Goal: Transaction & Acquisition: Purchase product/service

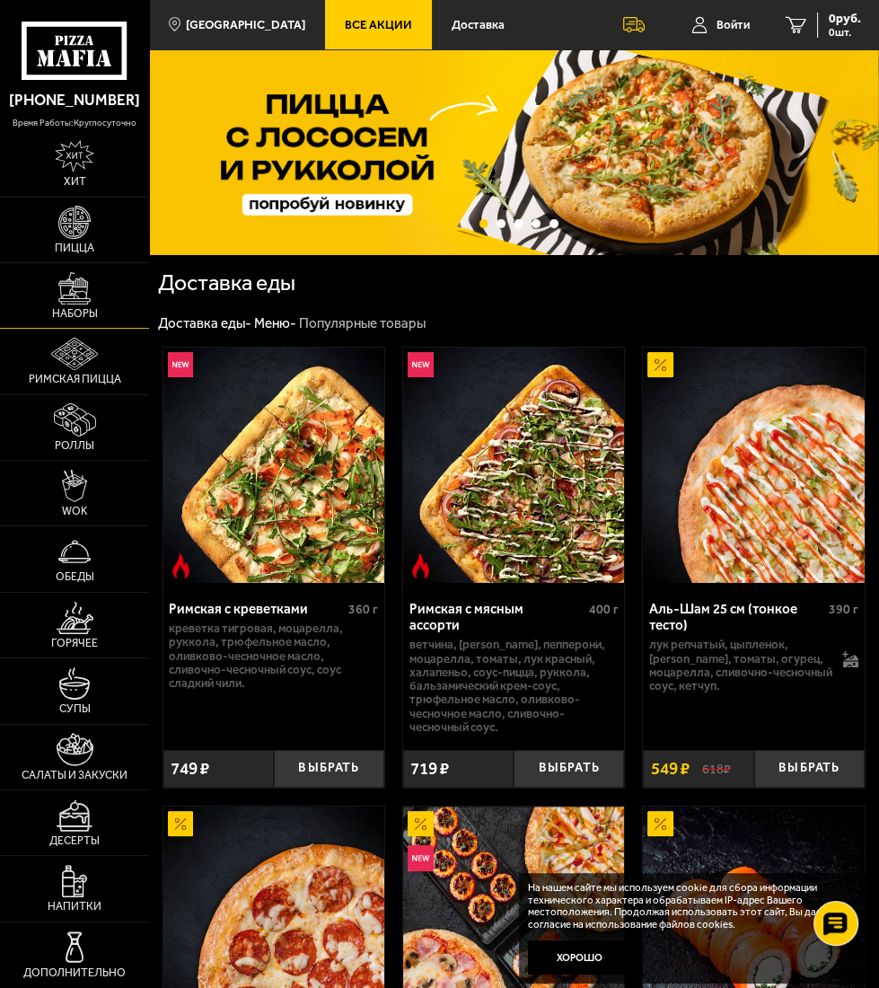
click at [83, 305] on link "Наборы" at bounding box center [74, 295] width 149 height 65
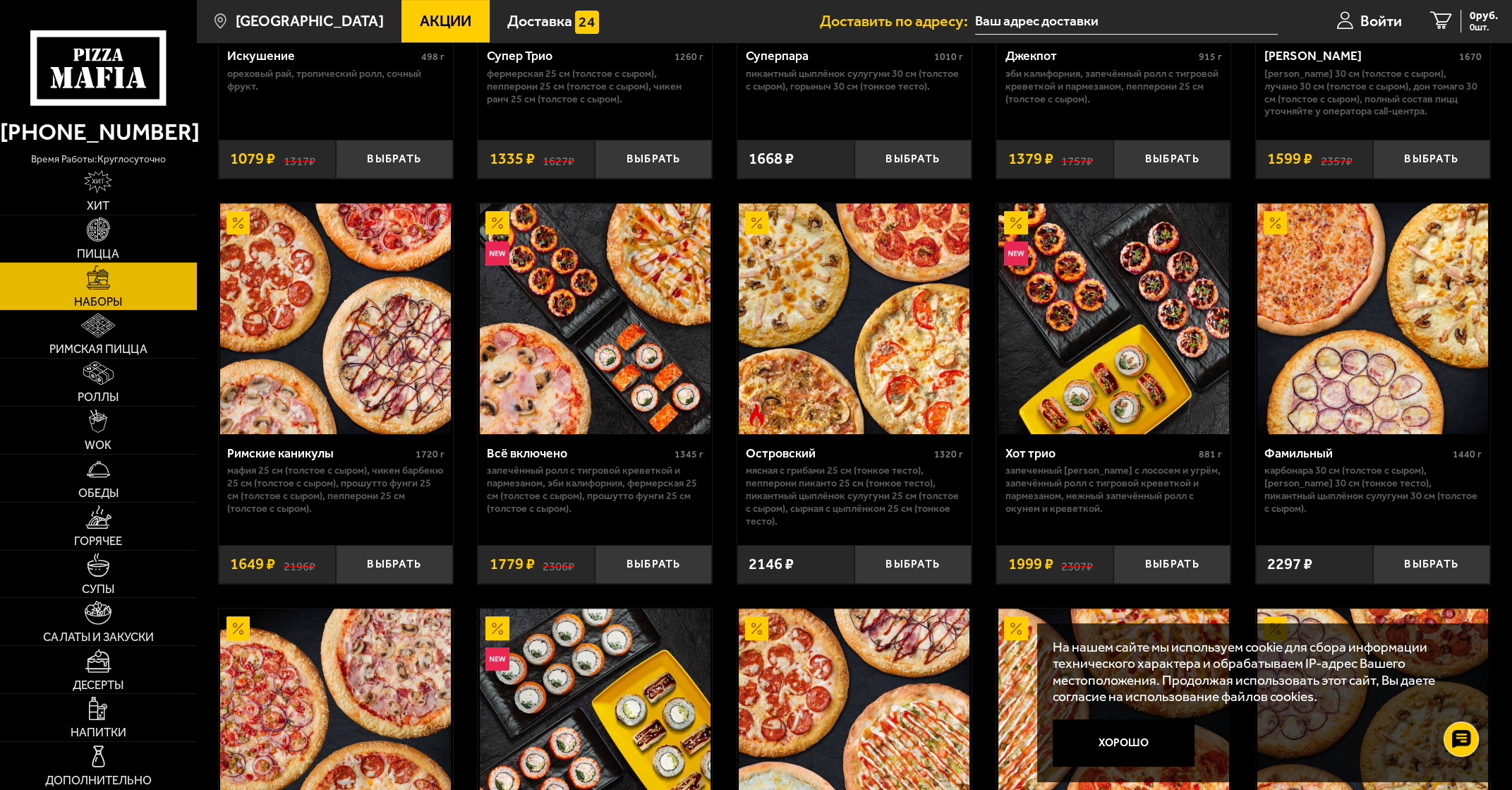
scroll to position [1077, 0]
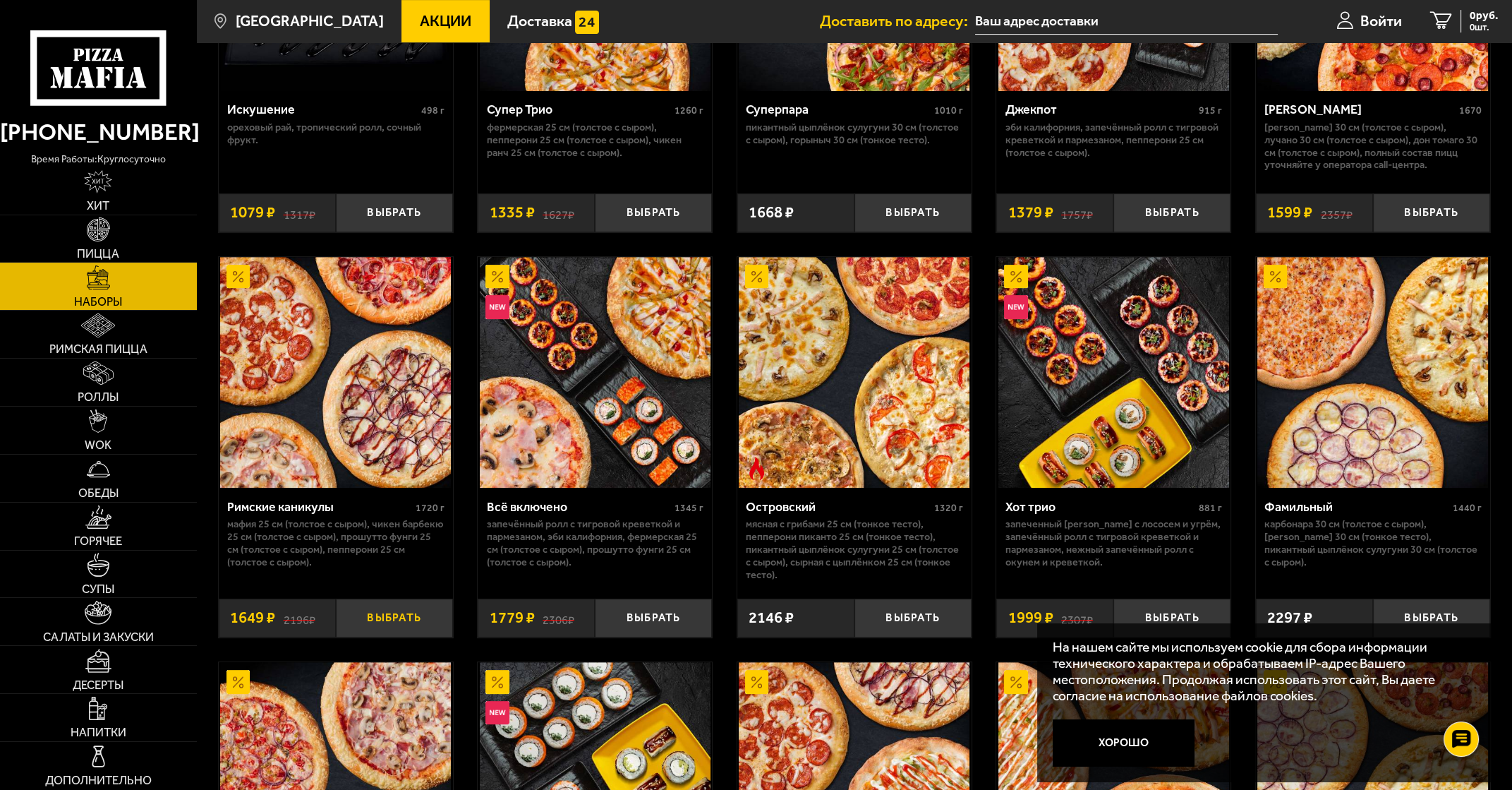
click at [388, 617] on button "Выбрать" at bounding box center [394, 618] width 117 height 39
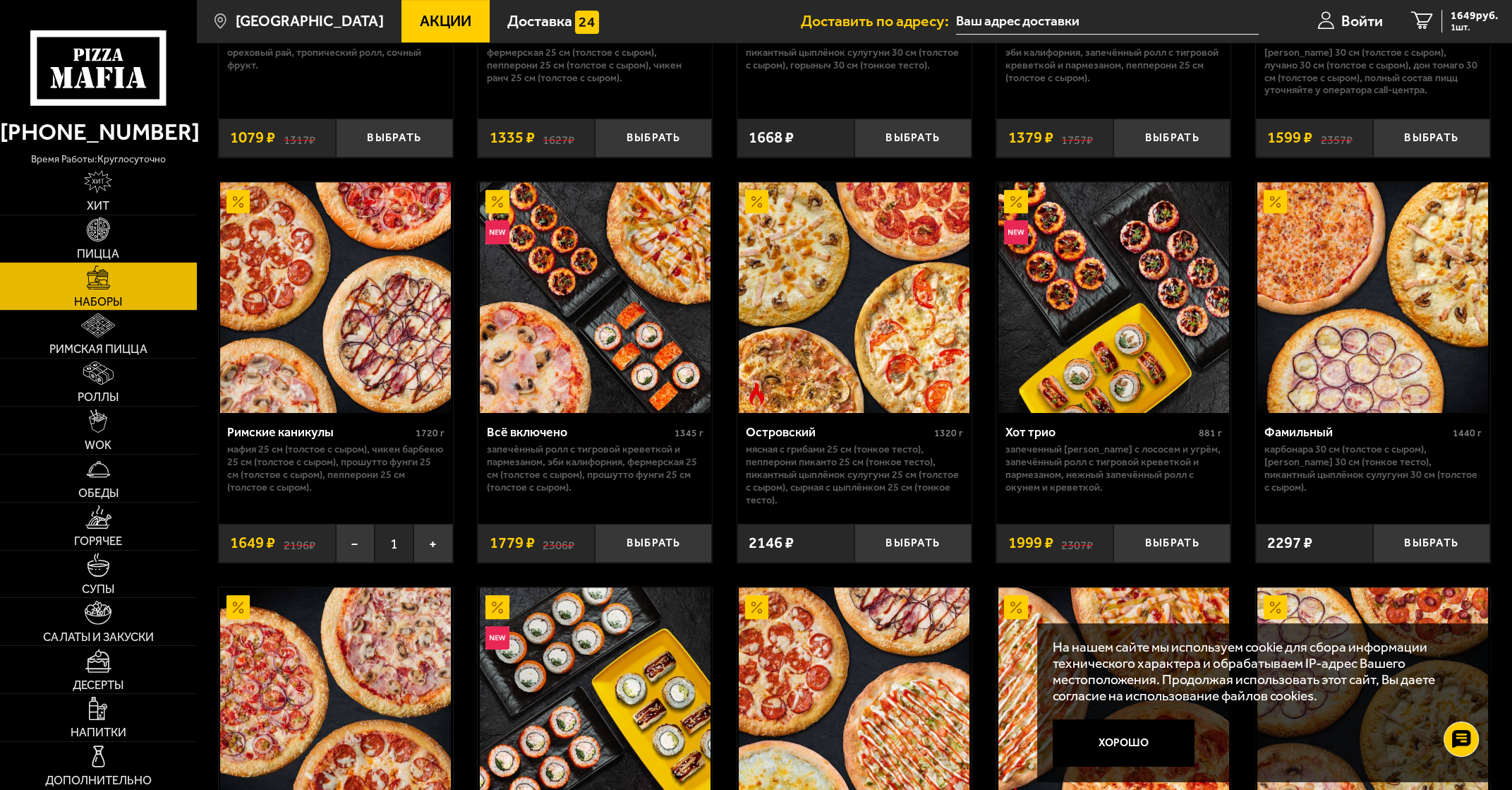
scroll to position [1200, 0]
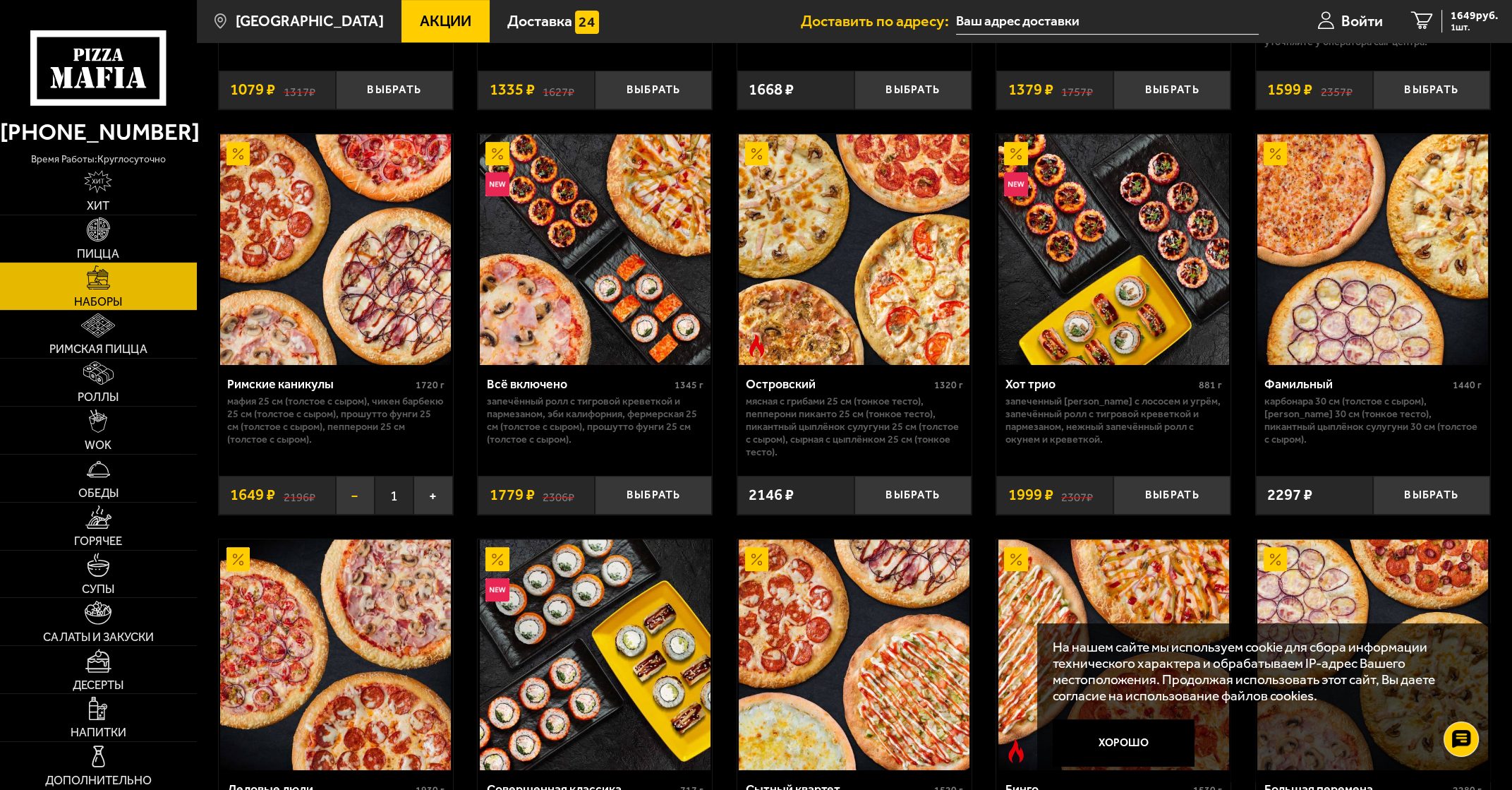
click at [352, 500] on button "−" at bounding box center [354, 494] width 39 height 39
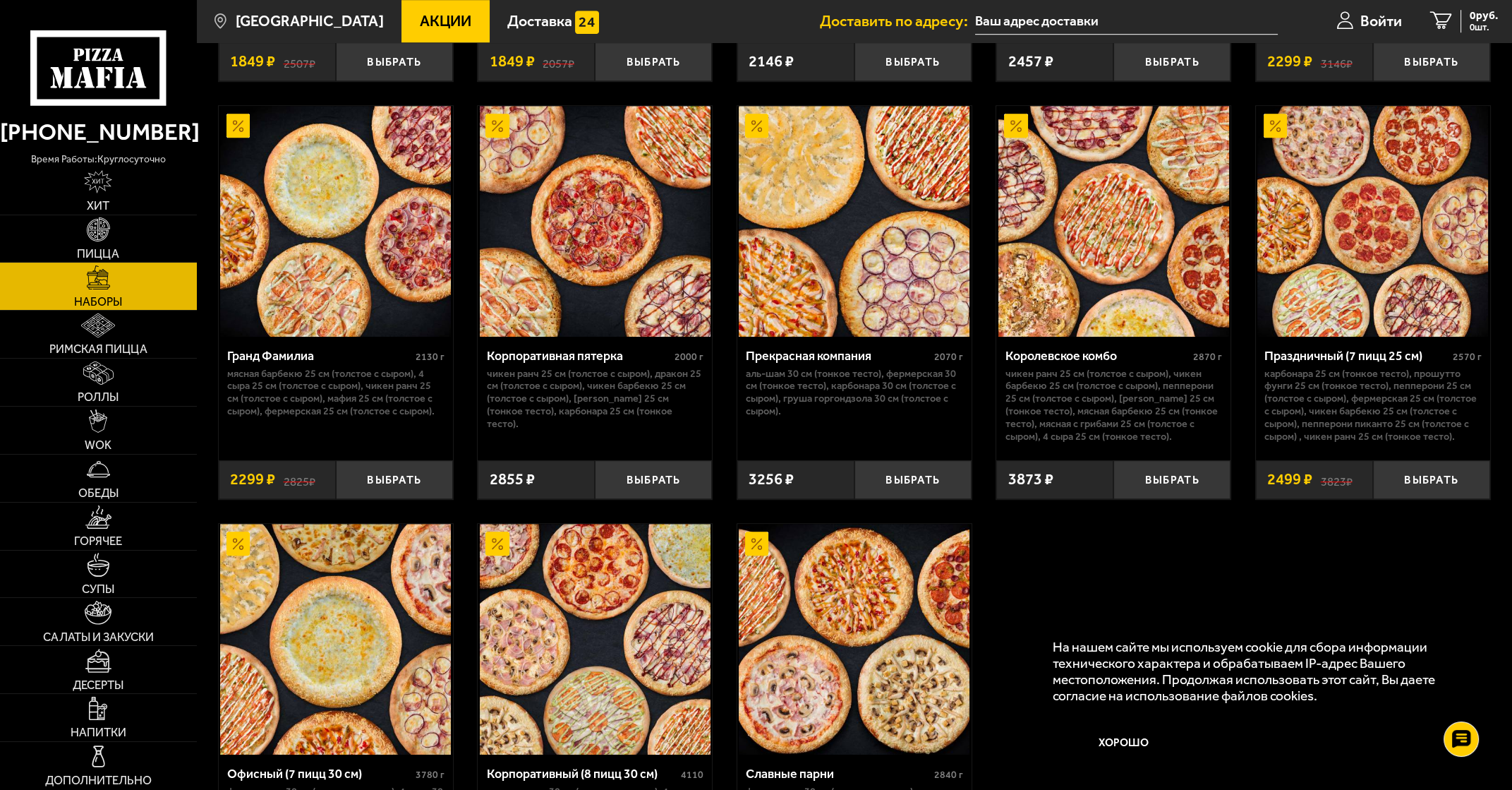
scroll to position [2047, 0]
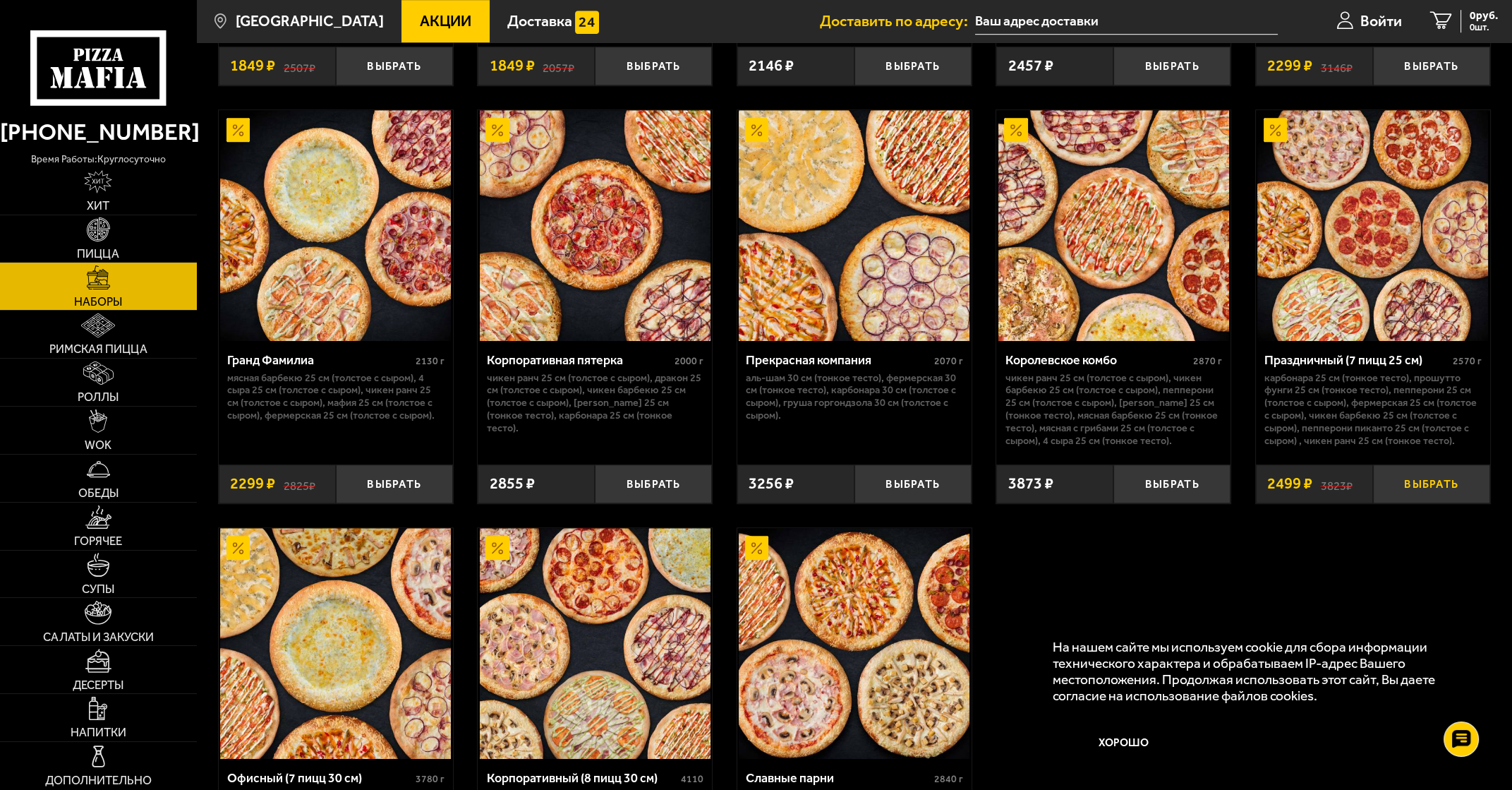
click at [690, 492] on button "Выбрать" at bounding box center [1432, 483] width 117 height 39
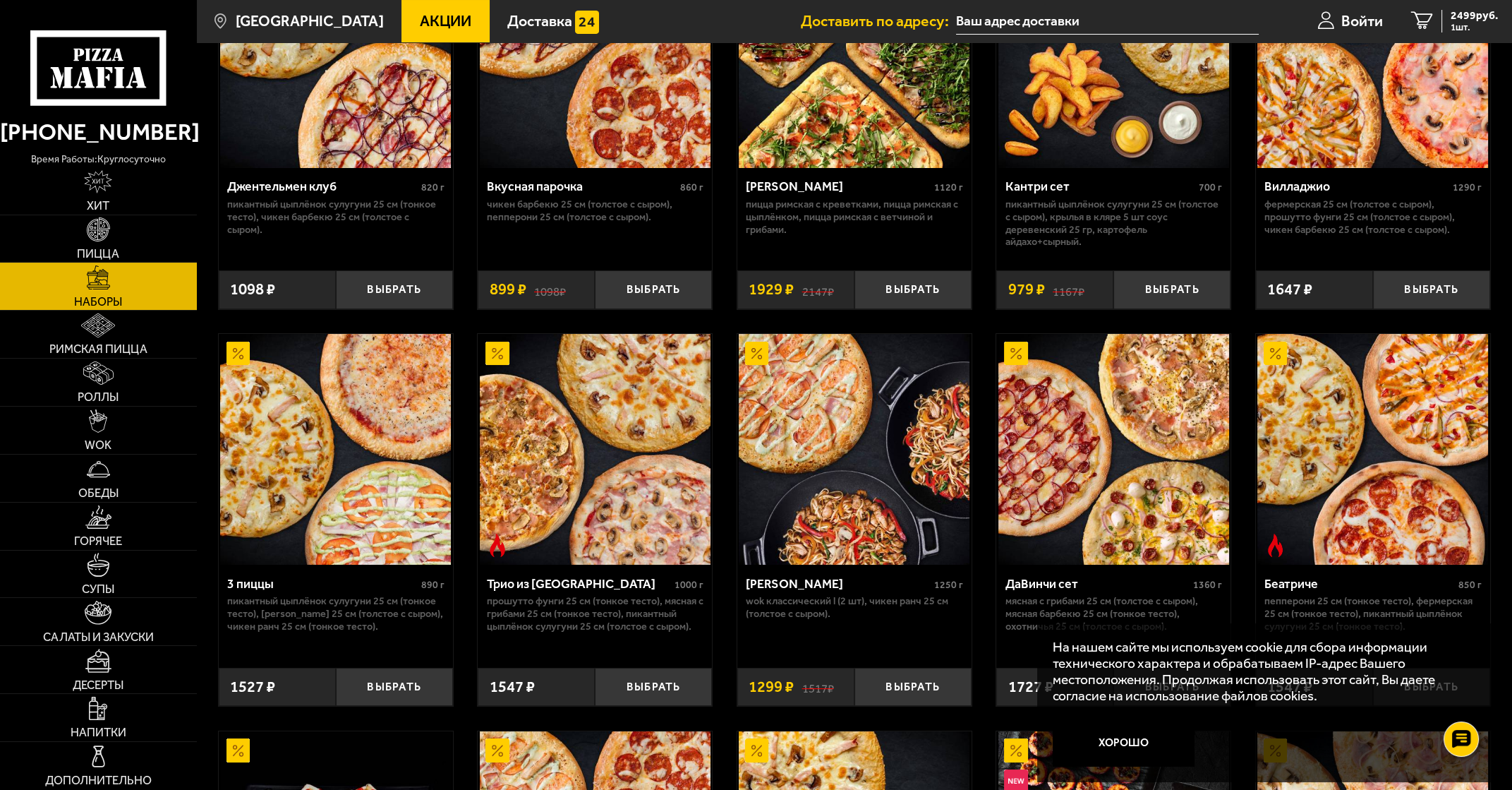
scroll to position [0, 0]
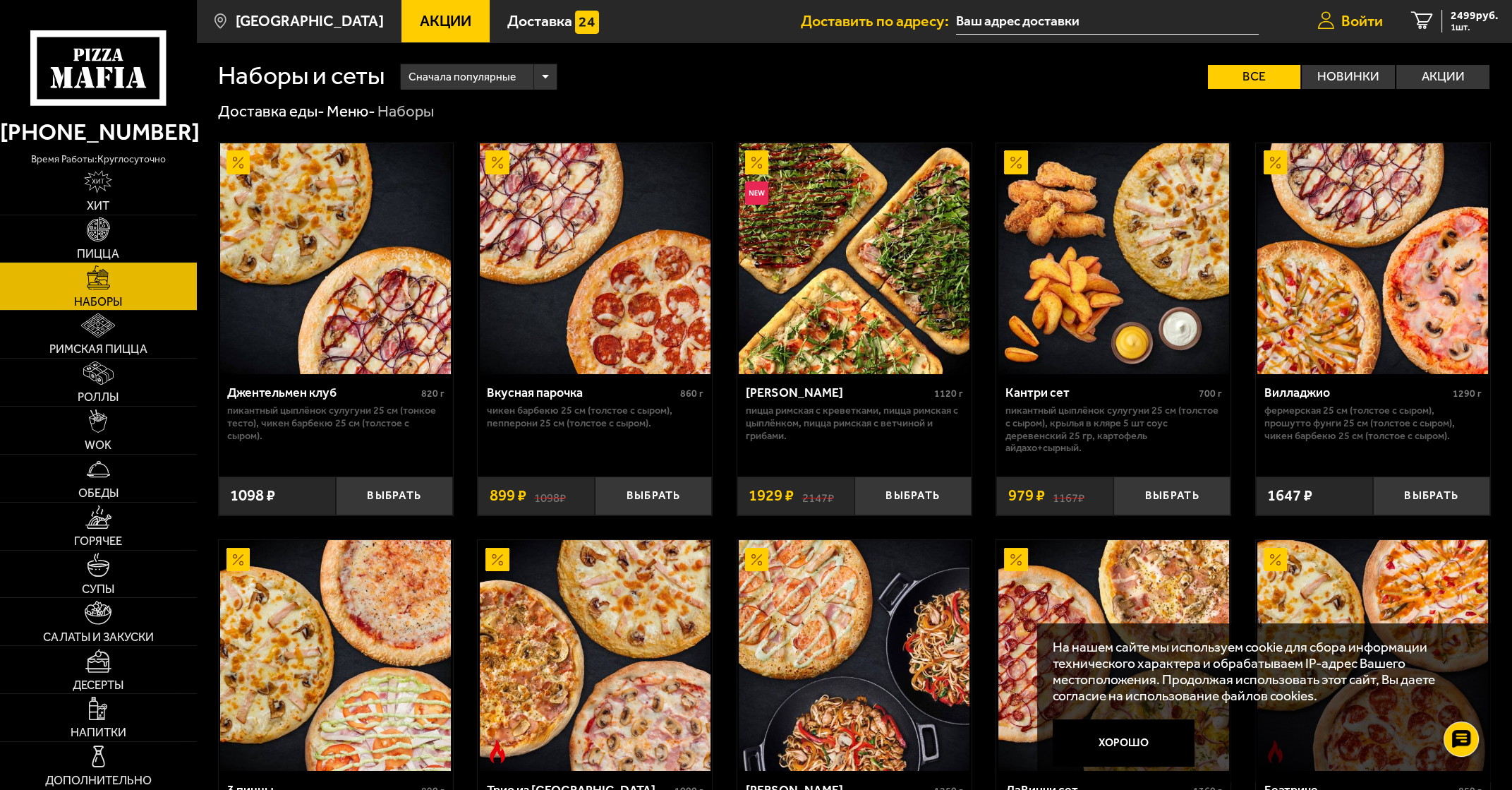
click at [690, 22] on span "Войти" at bounding box center [1362, 20] width 42 height 15
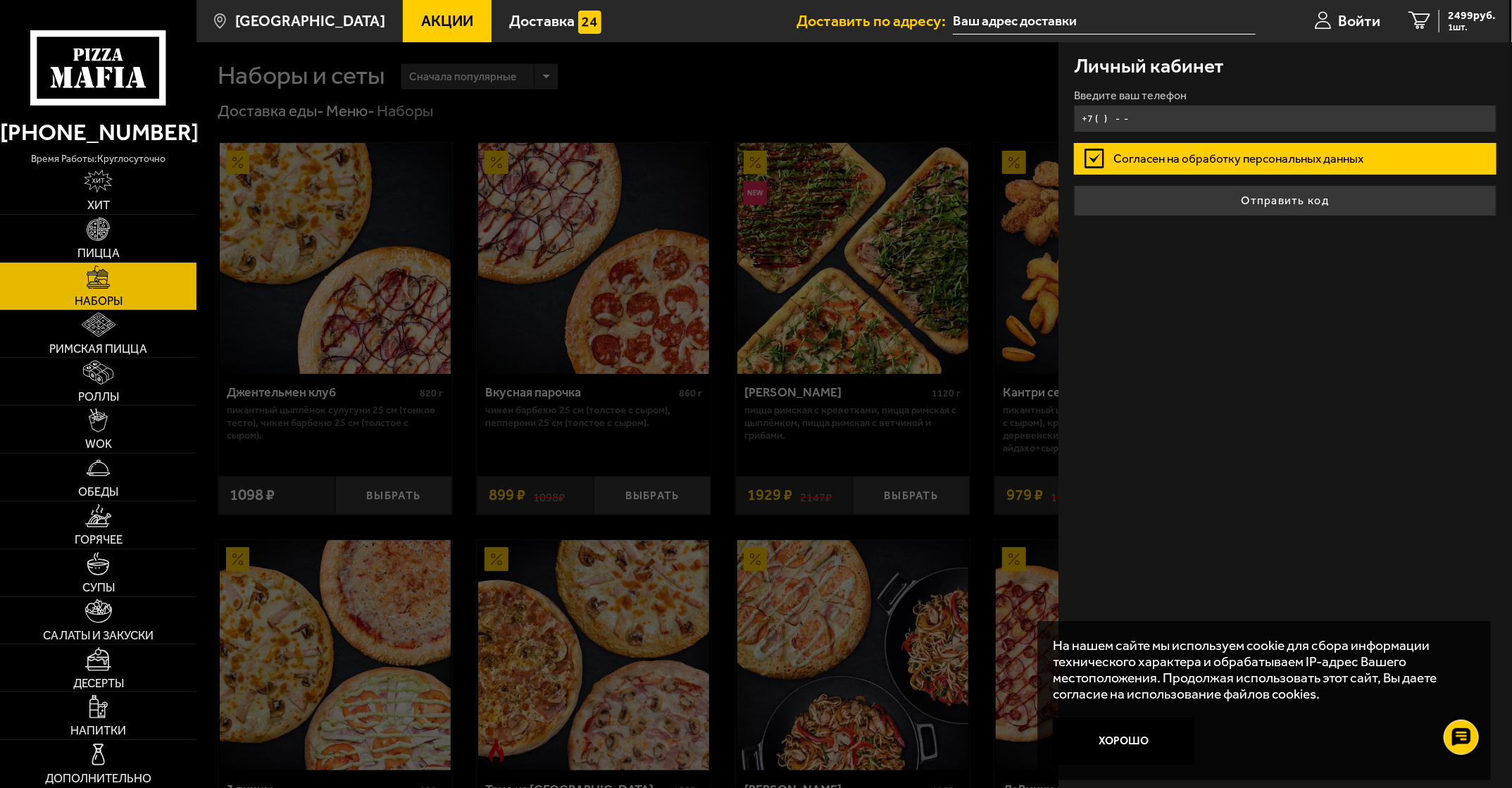
click at [689, 112] on input "+7 ( ) - -" at bounding box center [1285, 118] width 422 height 27
click at [689, 114] on input "+7 ( ) - -" at bounding box center [1285, 118] width 422 height 27
click at [689, 116] on input "+7 (911) - -" at bounding box center [1285, 118] width 422 height 27
type input "[PHONE_NUMBER]"
click at [689, 157] on label "Согласен на обработку персональных данных" at bounding box center [1285, 158] width 422 height 31
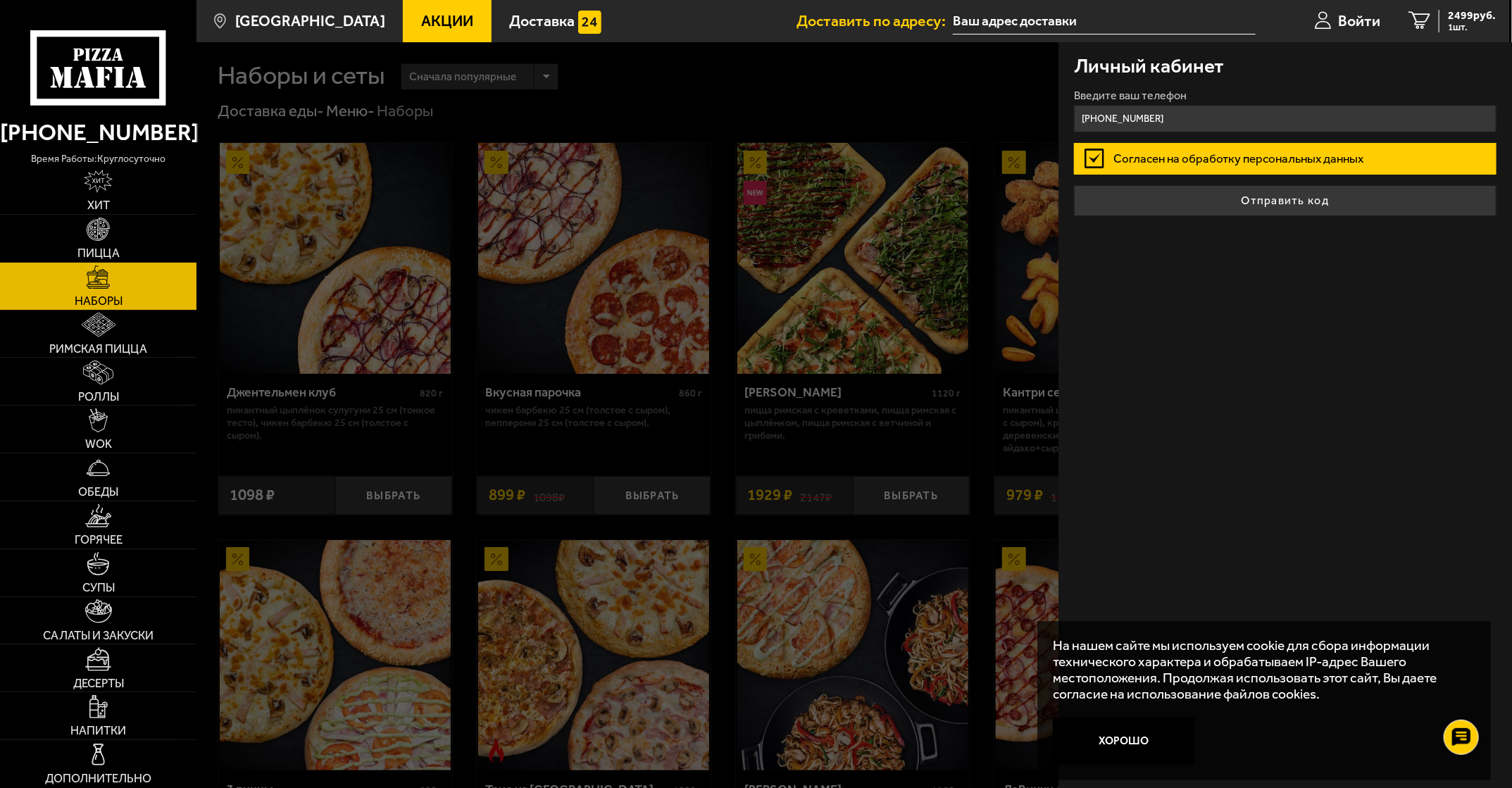
click at [0, 0] on input "Согласен на обработку персональных данных" at bounding box center [0, 0] width 0 height 0
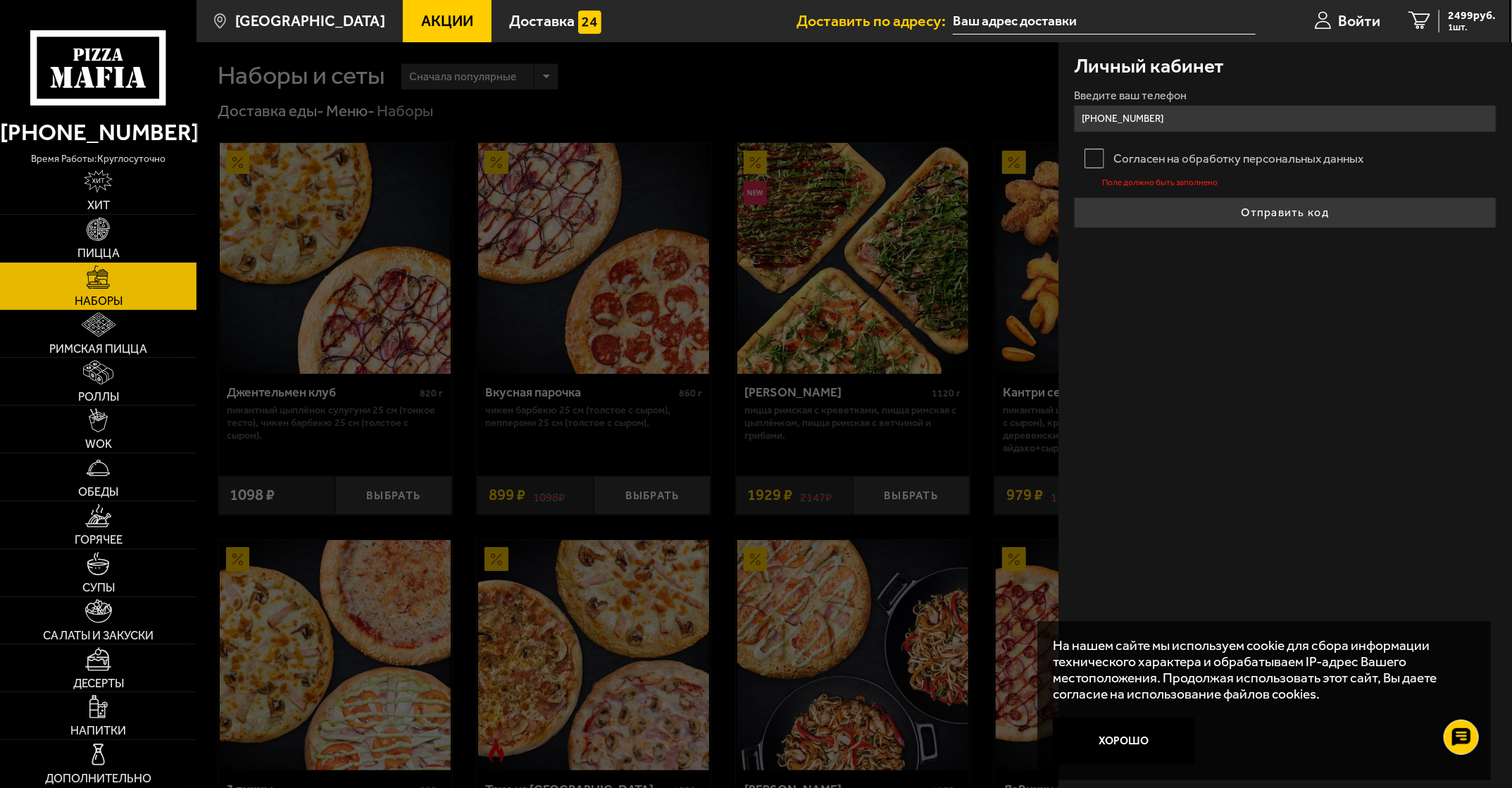
click at [689, 156] on label "Согласен на обработку персональных данных" at bounding box center [1285, 158] width 422 height 31
click at [0, 0] on input "Согласен на обработку персональных данных" at bounding box center [0, 0] width 0 height 0
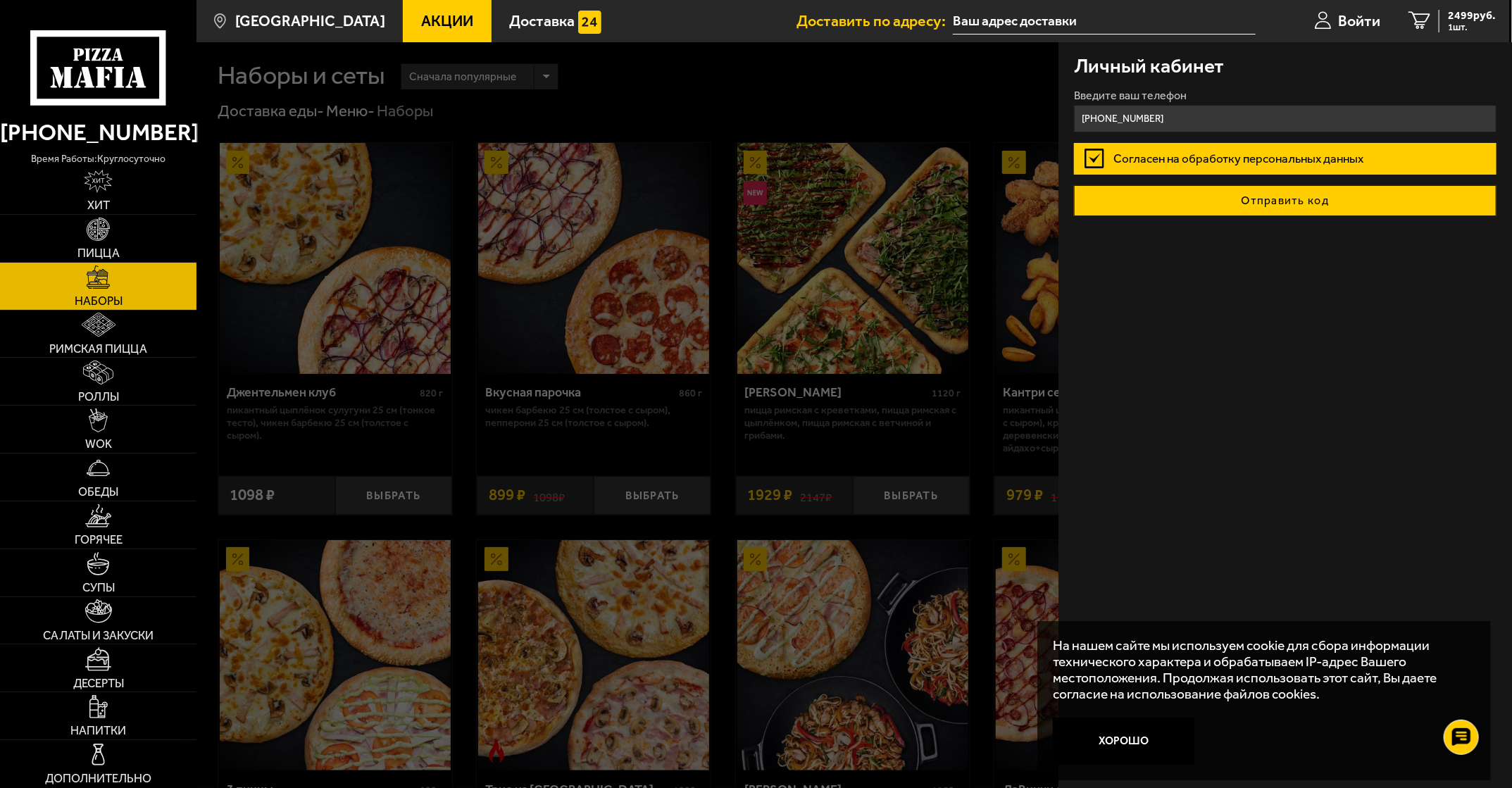
click at [689, 198] on button "Отправить код" at bounding box center [1285, 201] width 422 height 31
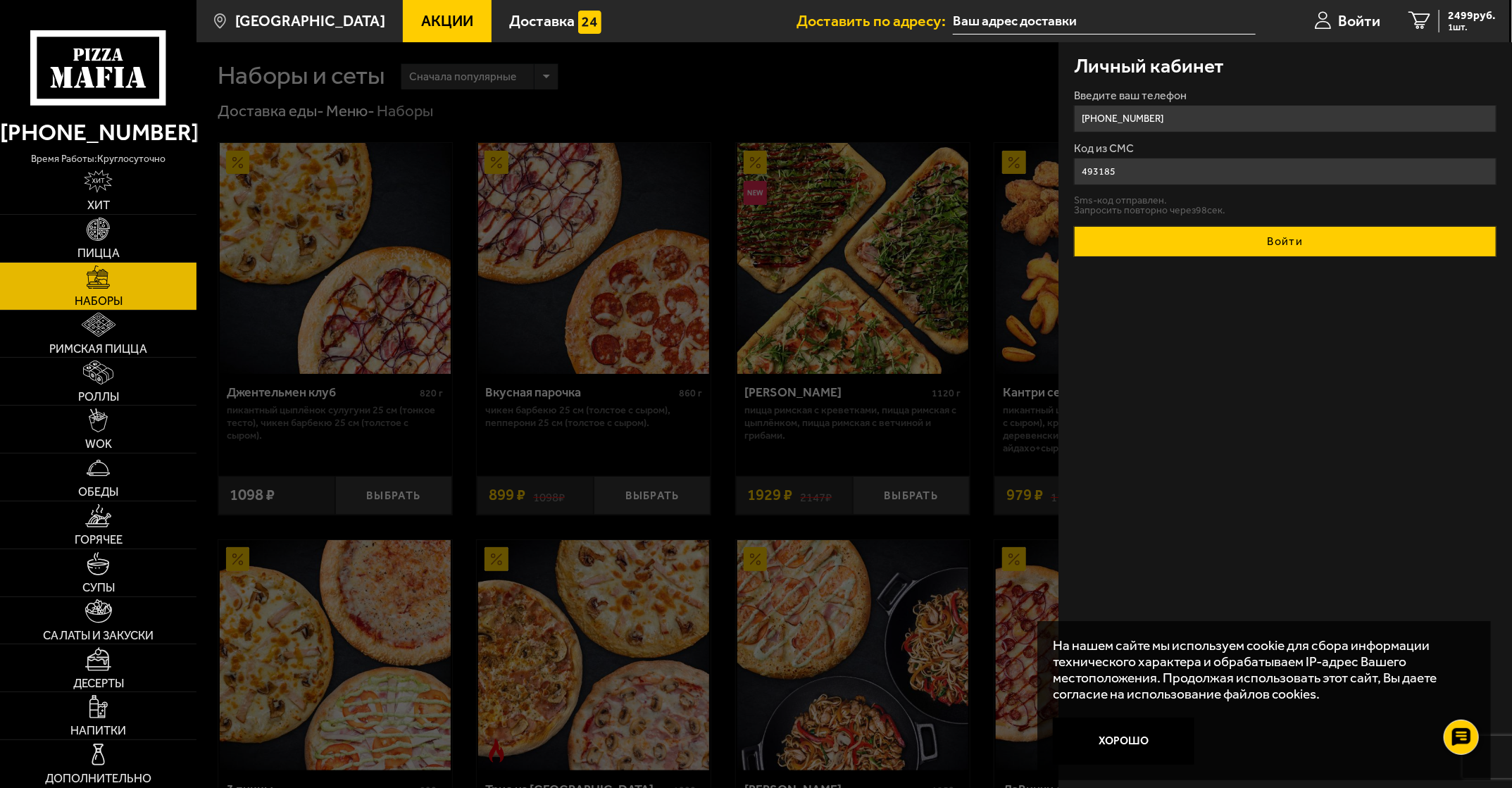
type input "493185"
click at [689, 239] on button "Войти" at bounding box center [1285, 241] width 422 height 31
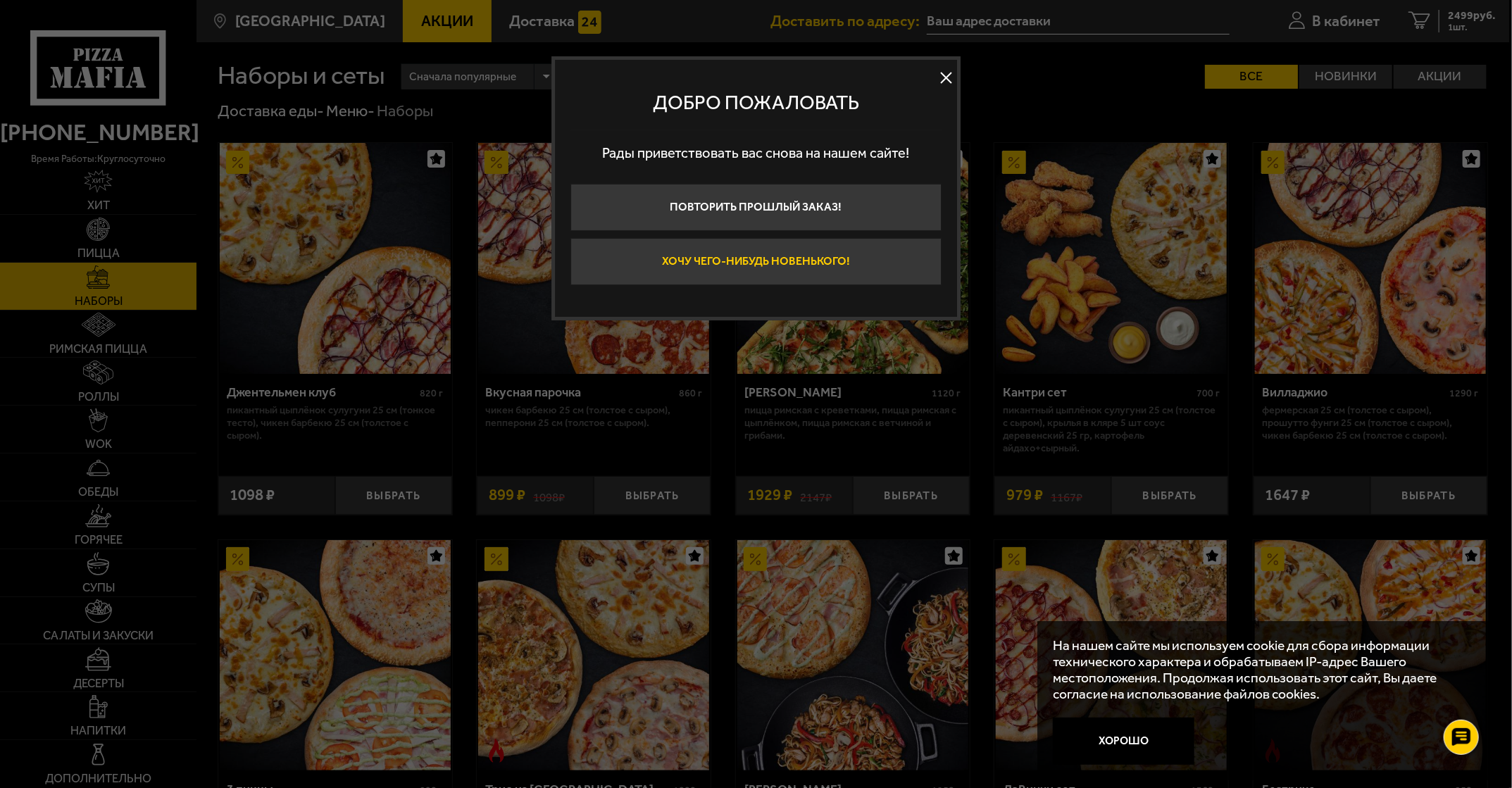
click at [689, 276] on button "Хочу чего-нибудь новенького!" at bounding box center [755, 262] width 371 height 47
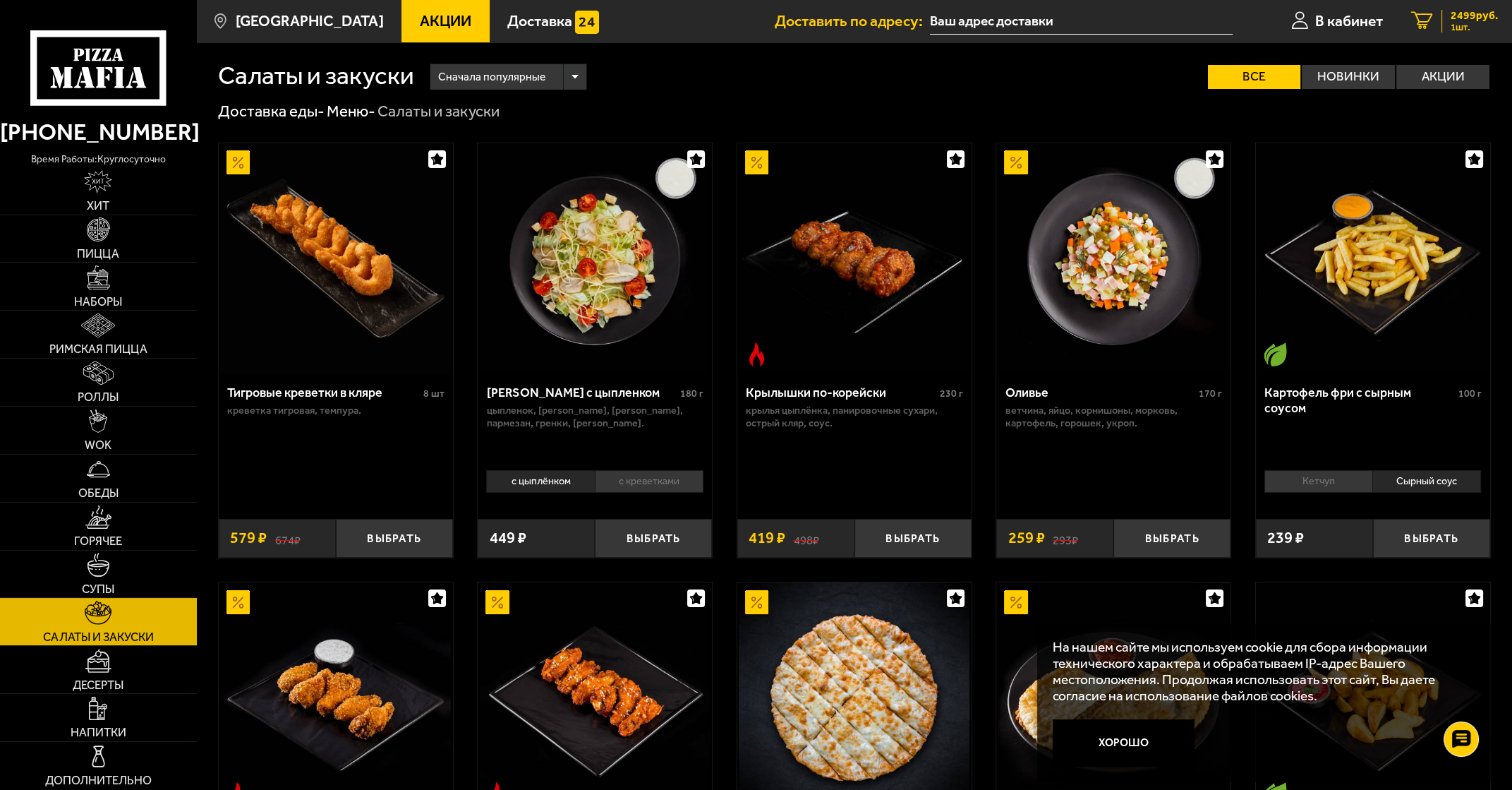
click at [690, 19] on span "2499 руб." at bounding box center [1474, 16] width 47 height 11
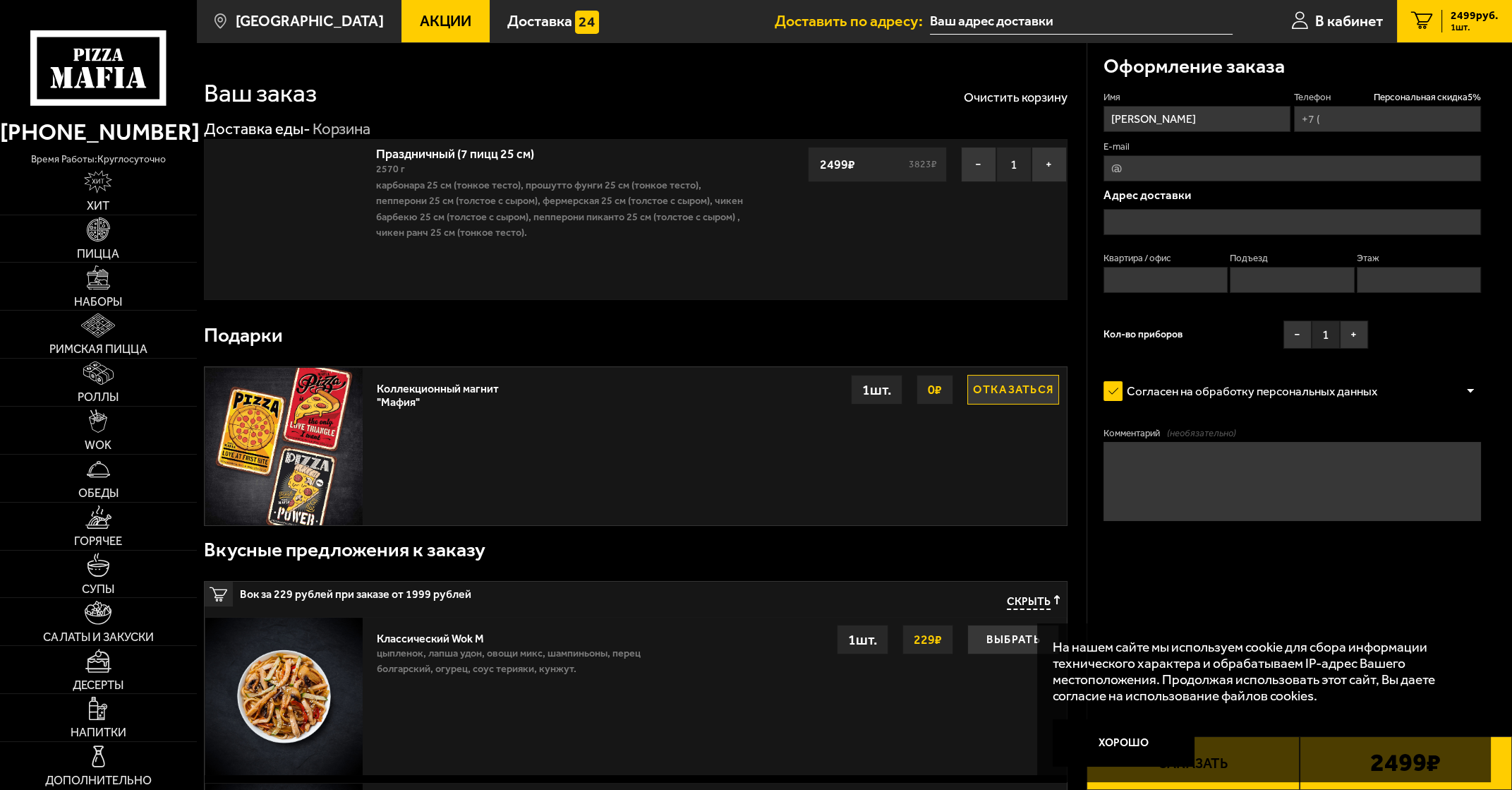
type input "[PHONE_NUMBER]"
type input "[STREET_ADDRESS]"
type input "1"
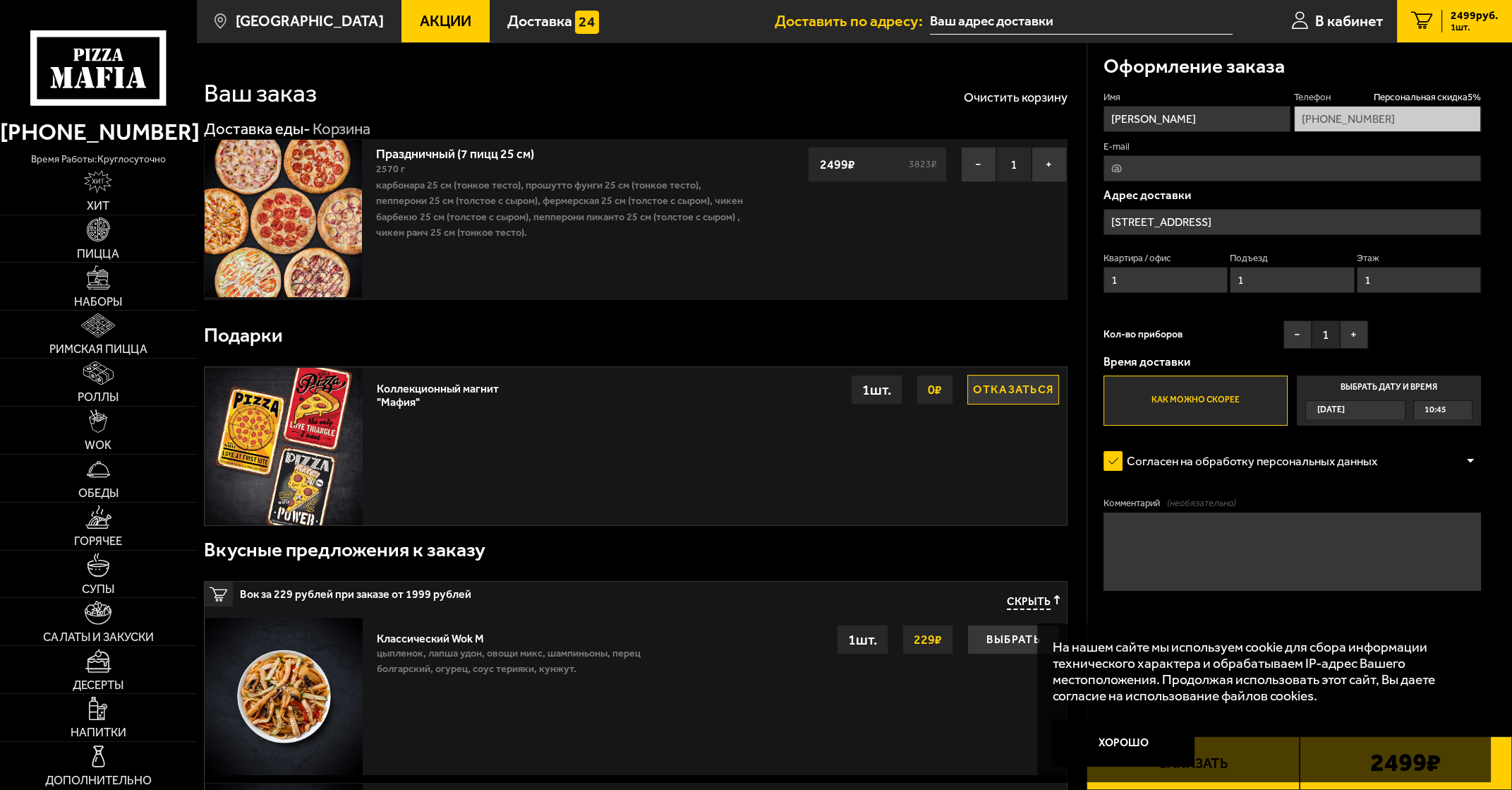
click at [690, 393] on label "Выбрать дату и время [DATE] 10:45" at bounding box center [1389, 401] width 184 height 50
click at [0, 0] on input "Выбрать дату и время [DATE] 10:45" at bounding box center [0, 0] width 0 height 0
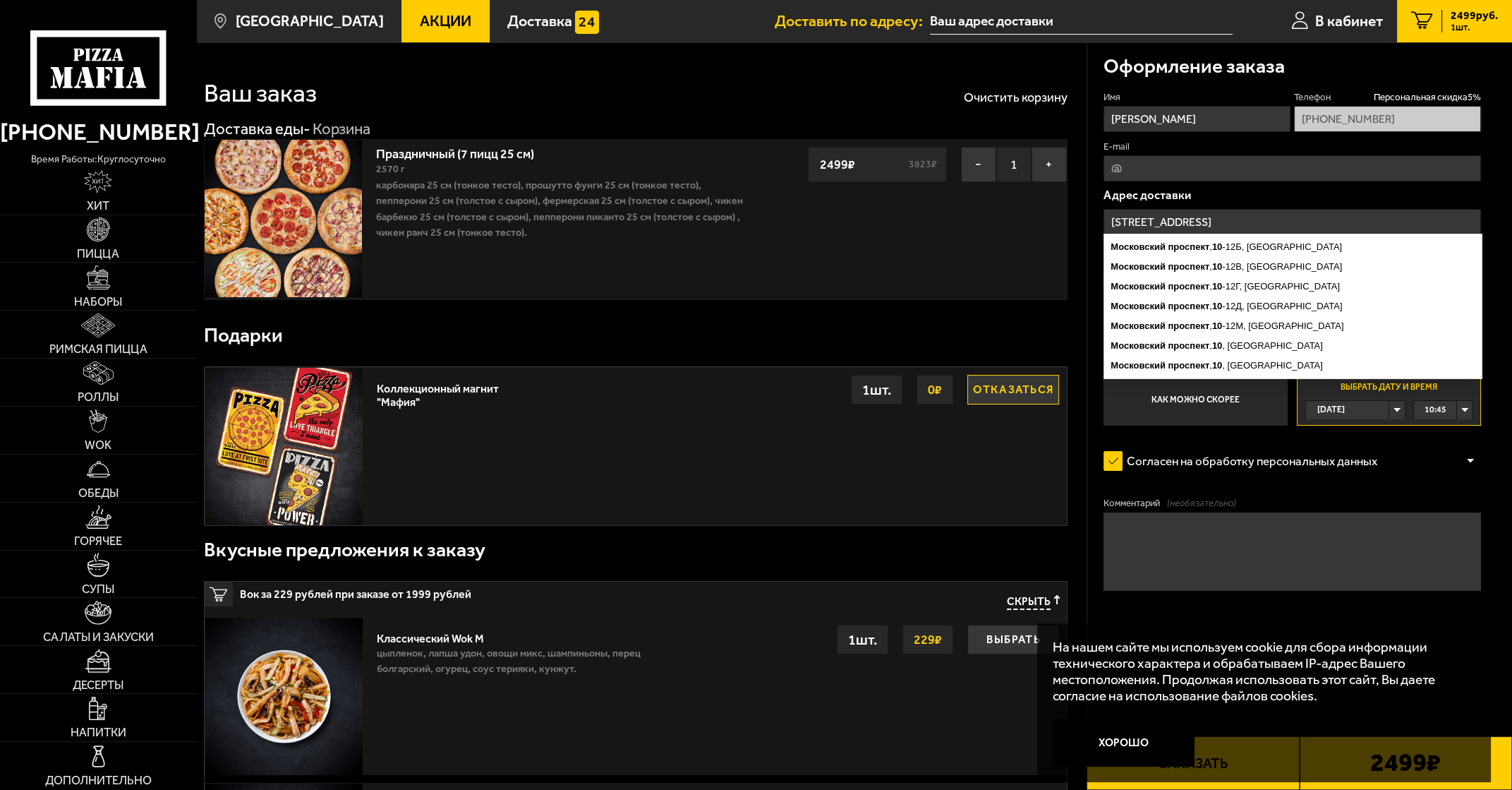
click at [690, 216] on input "[STREET_ADDRESS]" at bounding box center [1292, 222] width 378 height 26
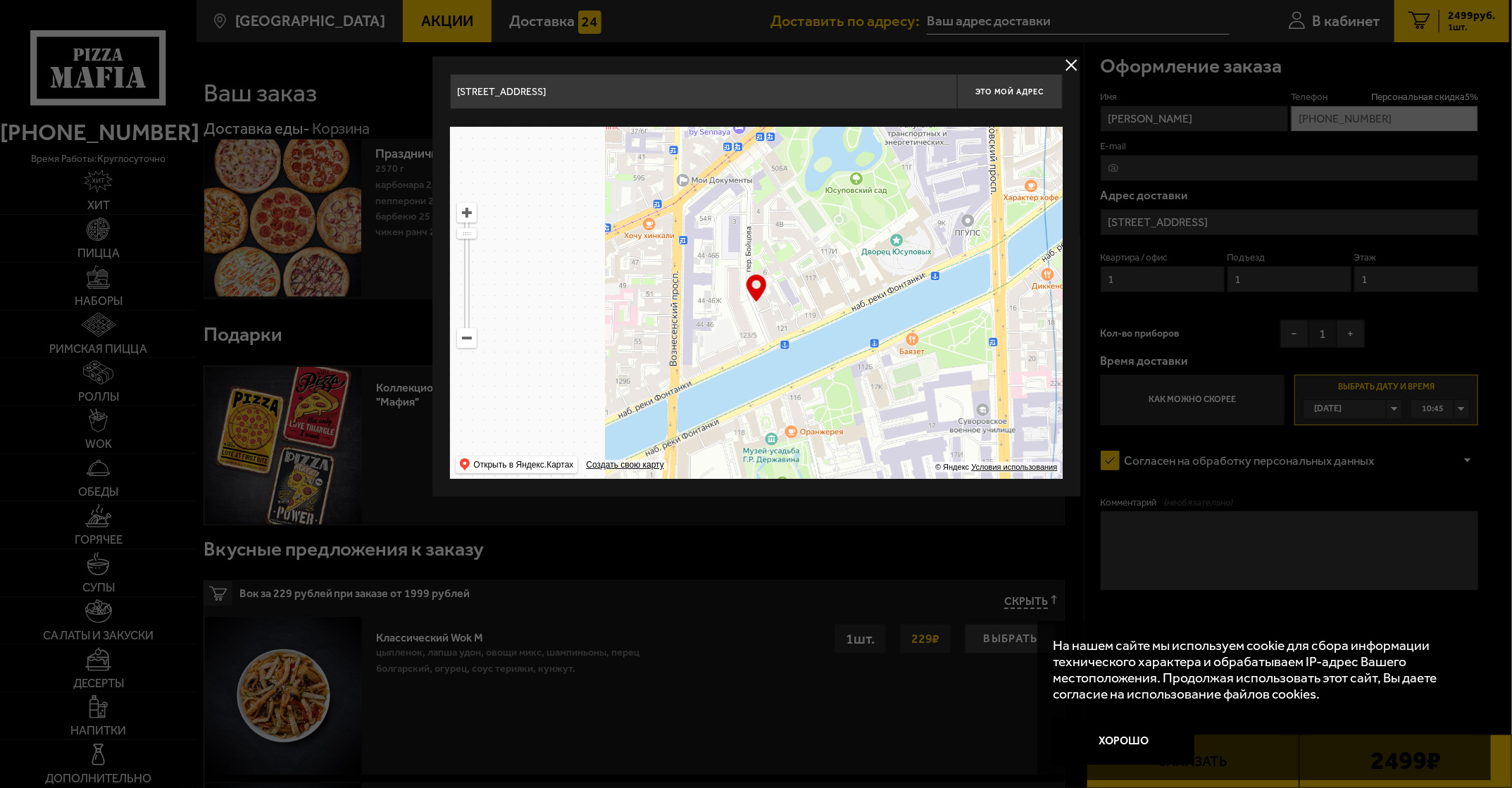
drag, startPoint x: 697, startPoint y: 366, endPoint x: 948, endPoint y: 224, distance: 288.4
click at [689, 224] on ymaps at bounding box center [756, 303] width 612 height 352
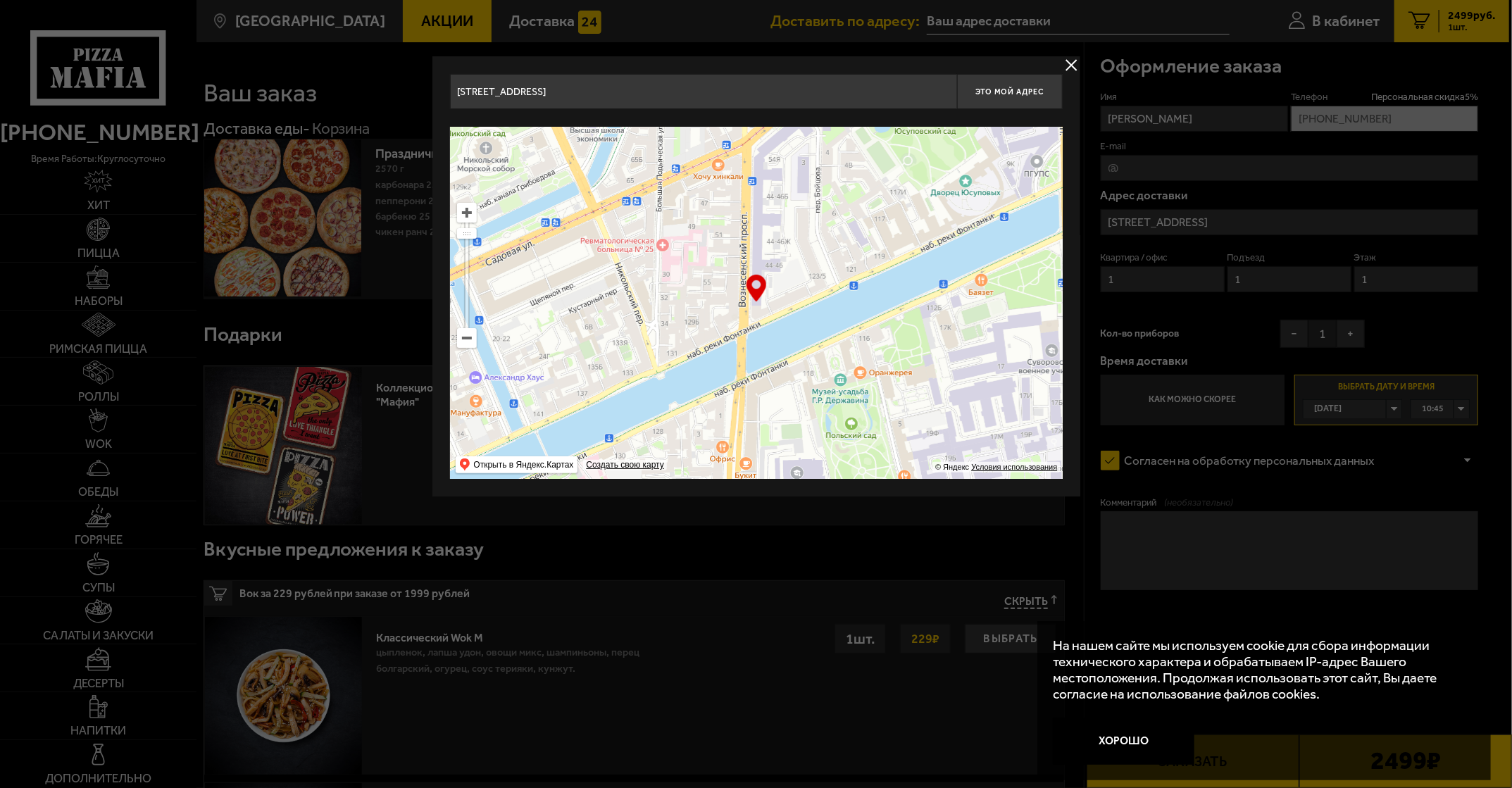
type input "[PERSON_NAME][STREET_ADDRESS]"
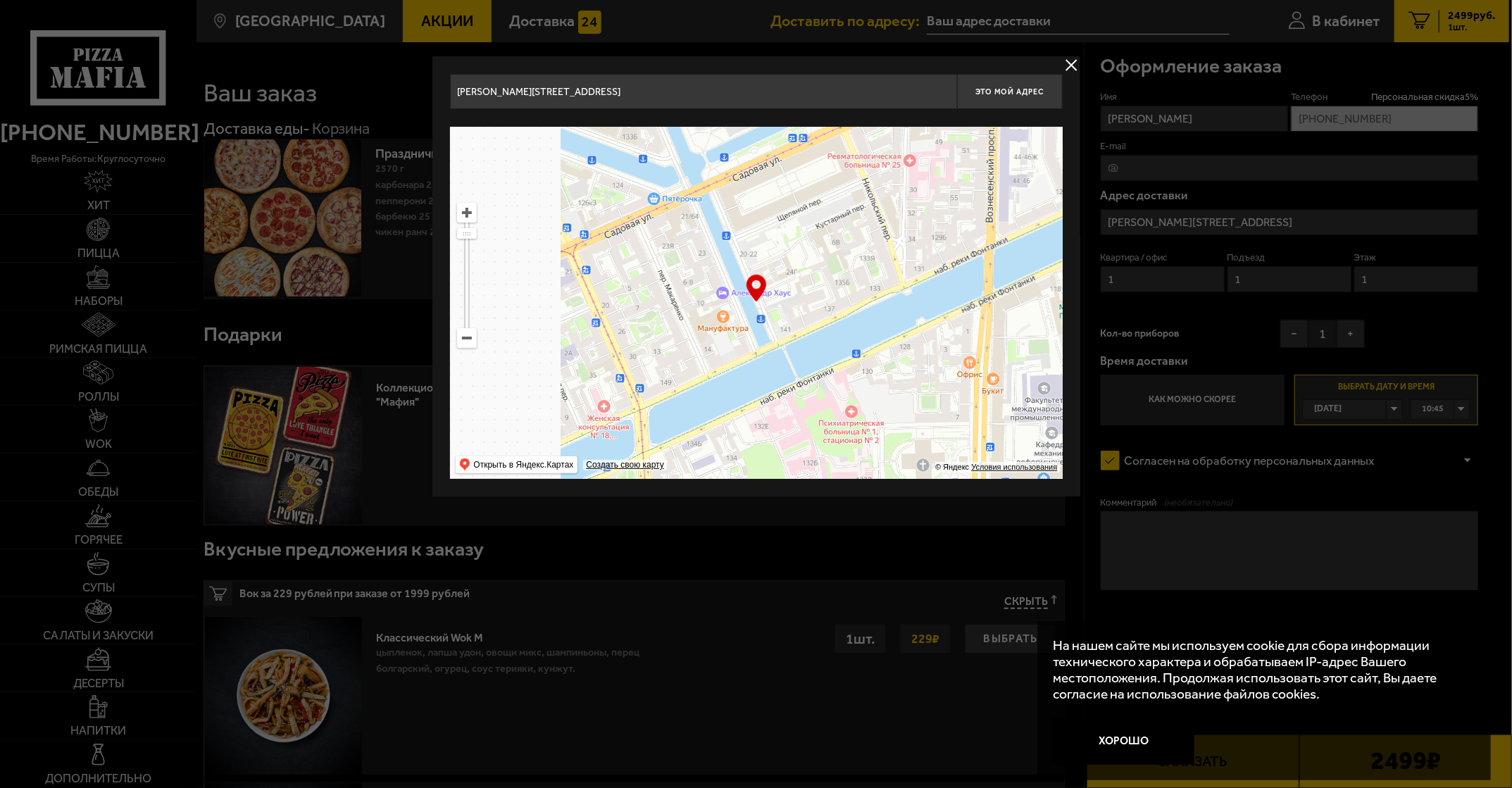
drag, startPoint x: 689, startPoint y: 398, endPoint x: 956, endPoint y: 305, distance: 282.7
click at [689, 305] on ymaps at bounding box center [756, 303] width 612 height 352
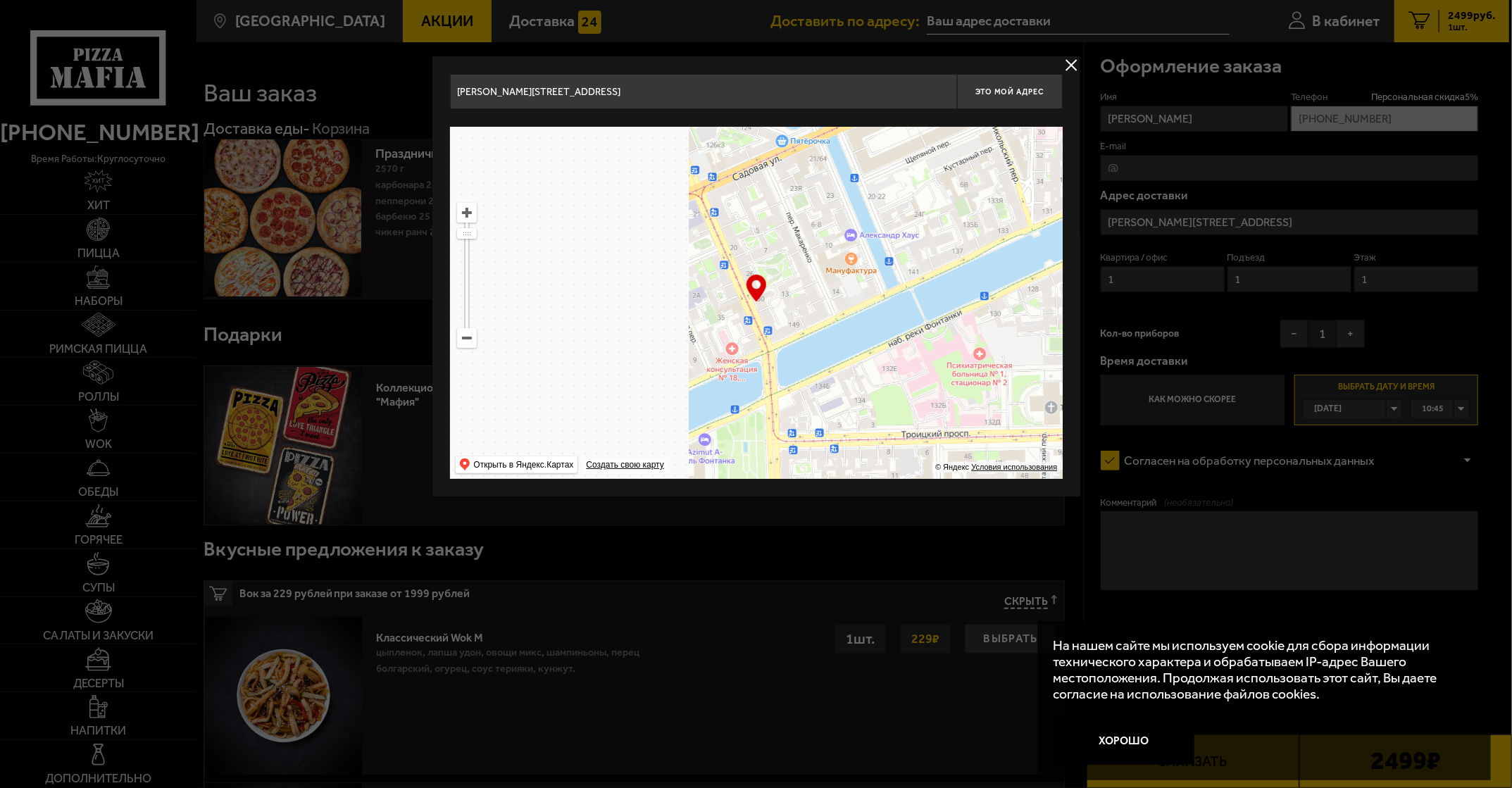
type input "[STREET_ADDRESS]"
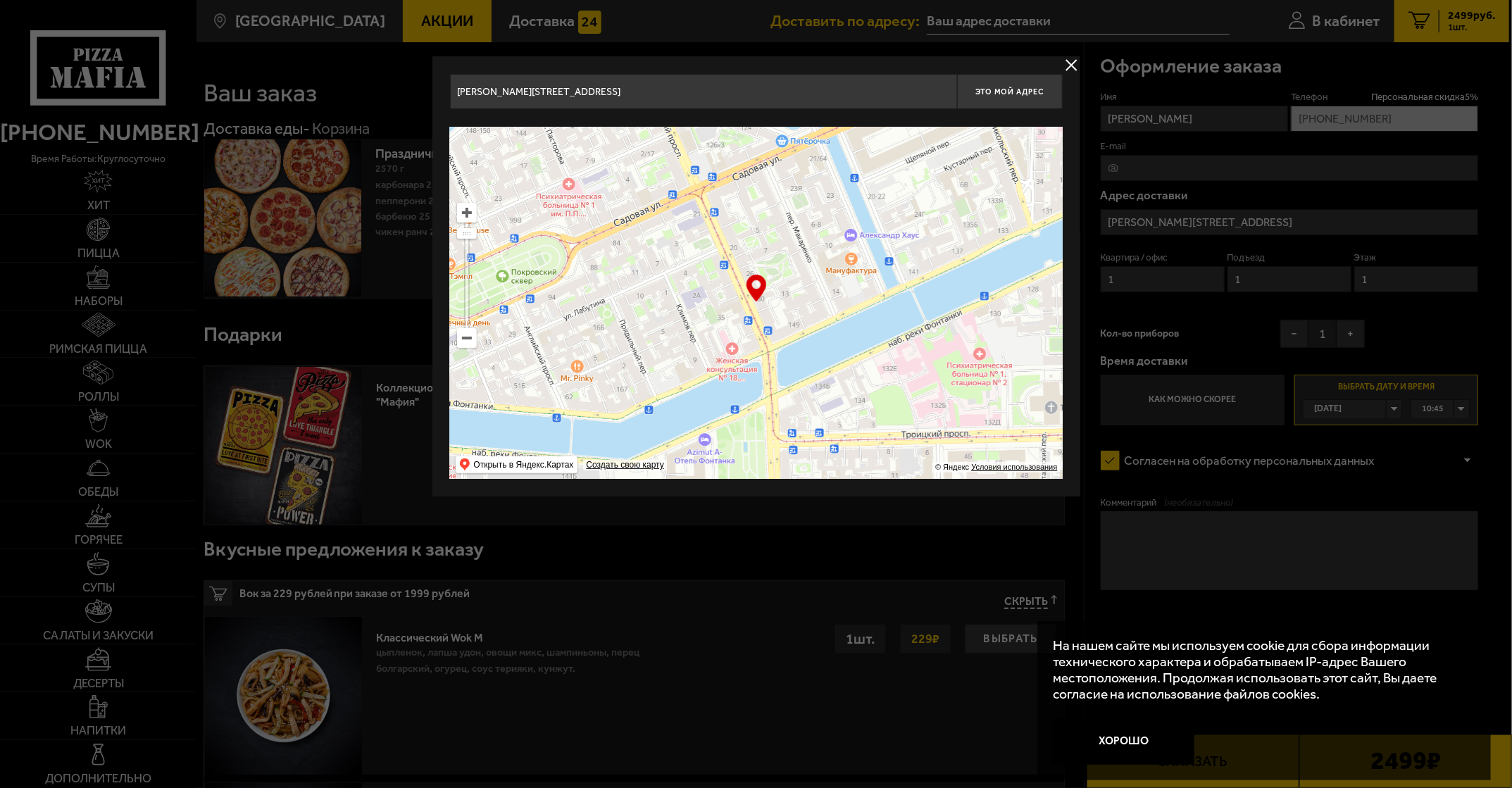
type input "[STREET_ADDRESS]"
drag, startPoint x: 629, startPoint y: 369, endPoint x: 960, endPoint y: 307, distance: 336.8
click at [689, 307] on ymaps at bounding box center [756, 303] width 612 height 352
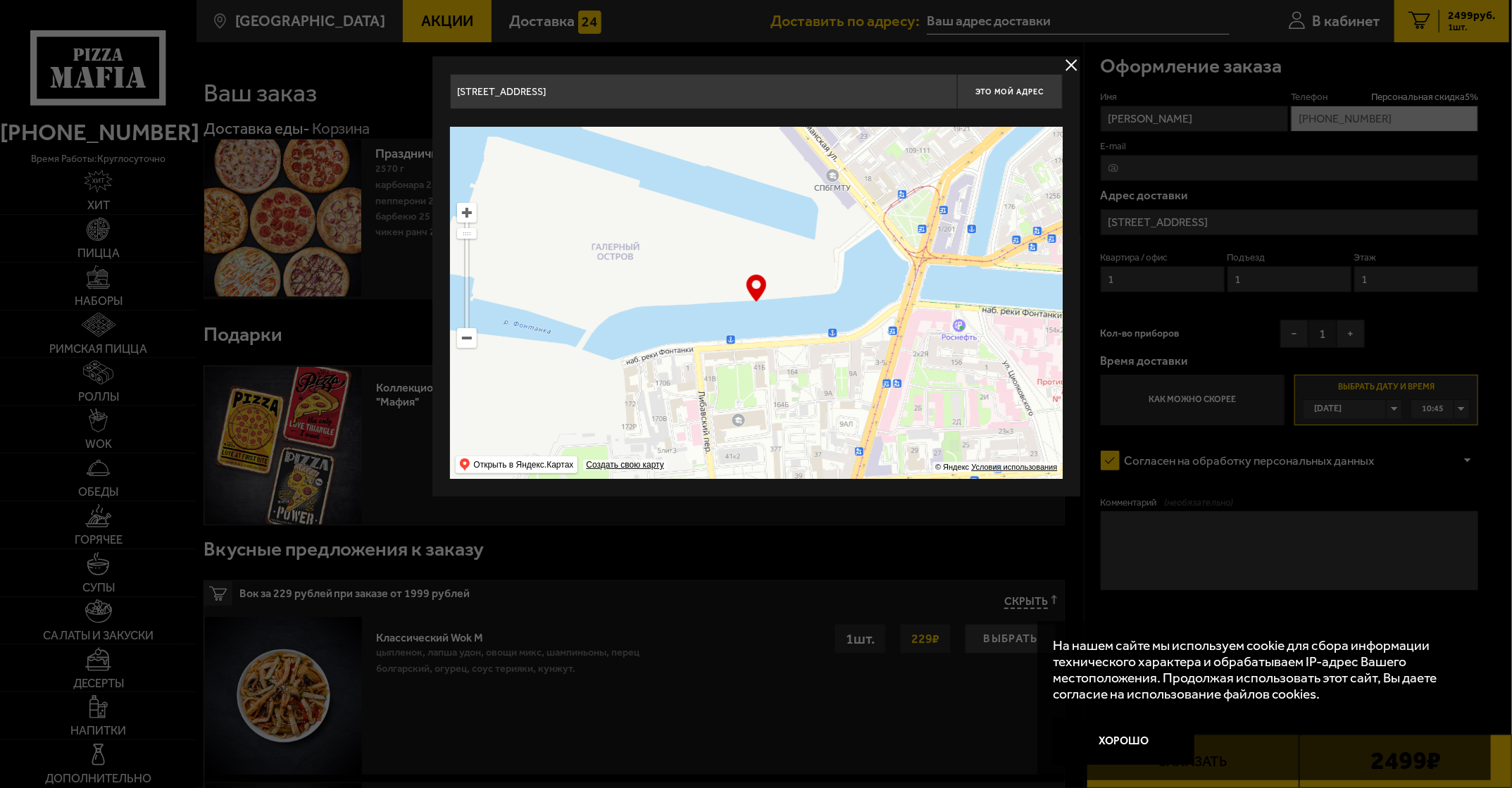
drag, startPoint x: 752, startPoint y: 367, endPoint x: 903, endPoint y: 317, distance: 159.1
click at [689, 317] on ymaps at bounding box center [756, 303] width 612 height 352
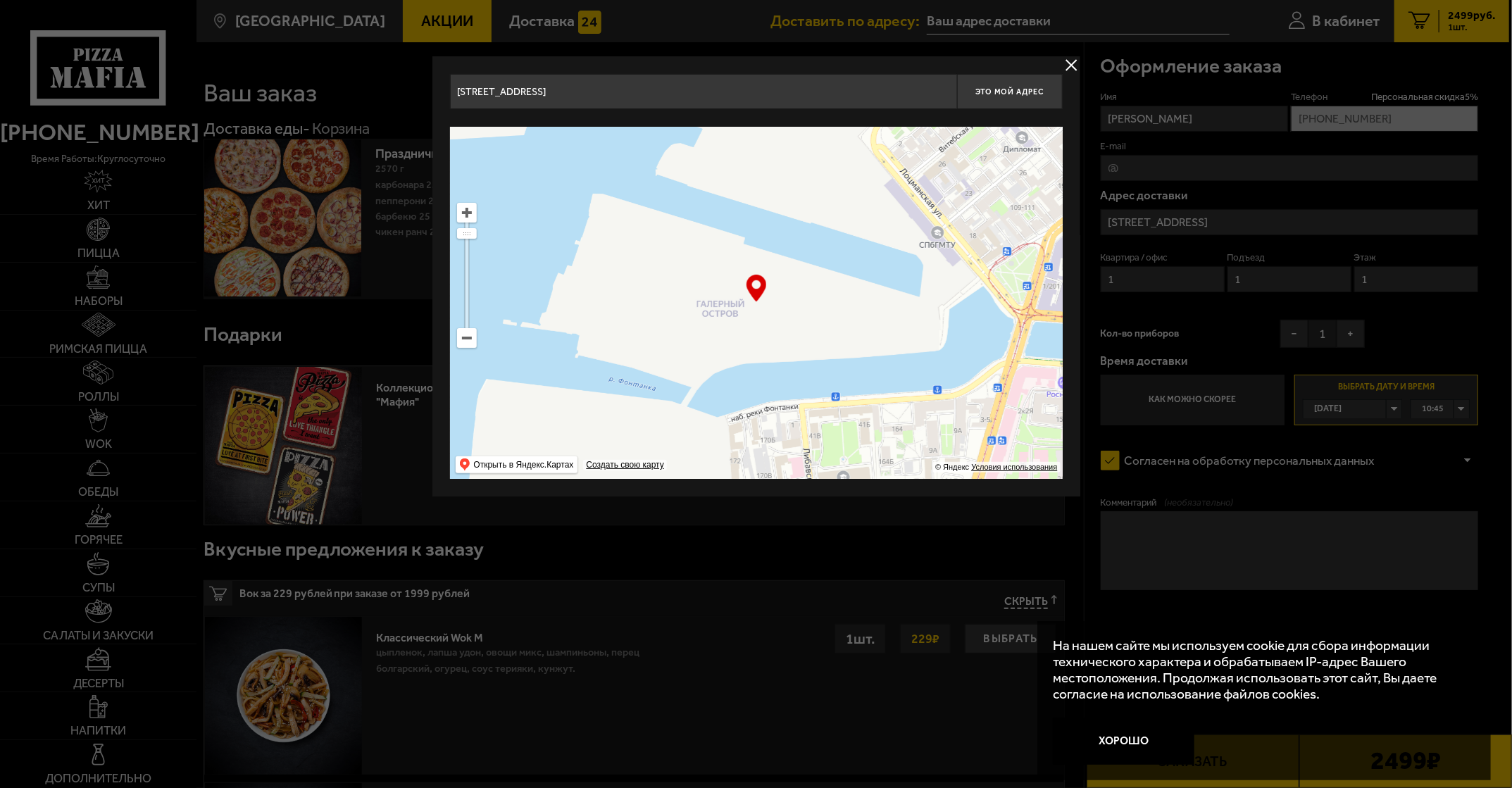
drag, startPoint x: 823, startPoint y: 363, endPoint x: 839, endPoint y: 459, distance: 97.3
click at [689, 459] on ymaps at bounding box center [756, 303] width 612 height 352
drag, startPoint x: 867, startPoint y: 203, endPoint x: 763, endPoint y: 325, distance: 160.3
click at [689, 325] on ymaps at bounding box center [756, 303] width 612 height 352
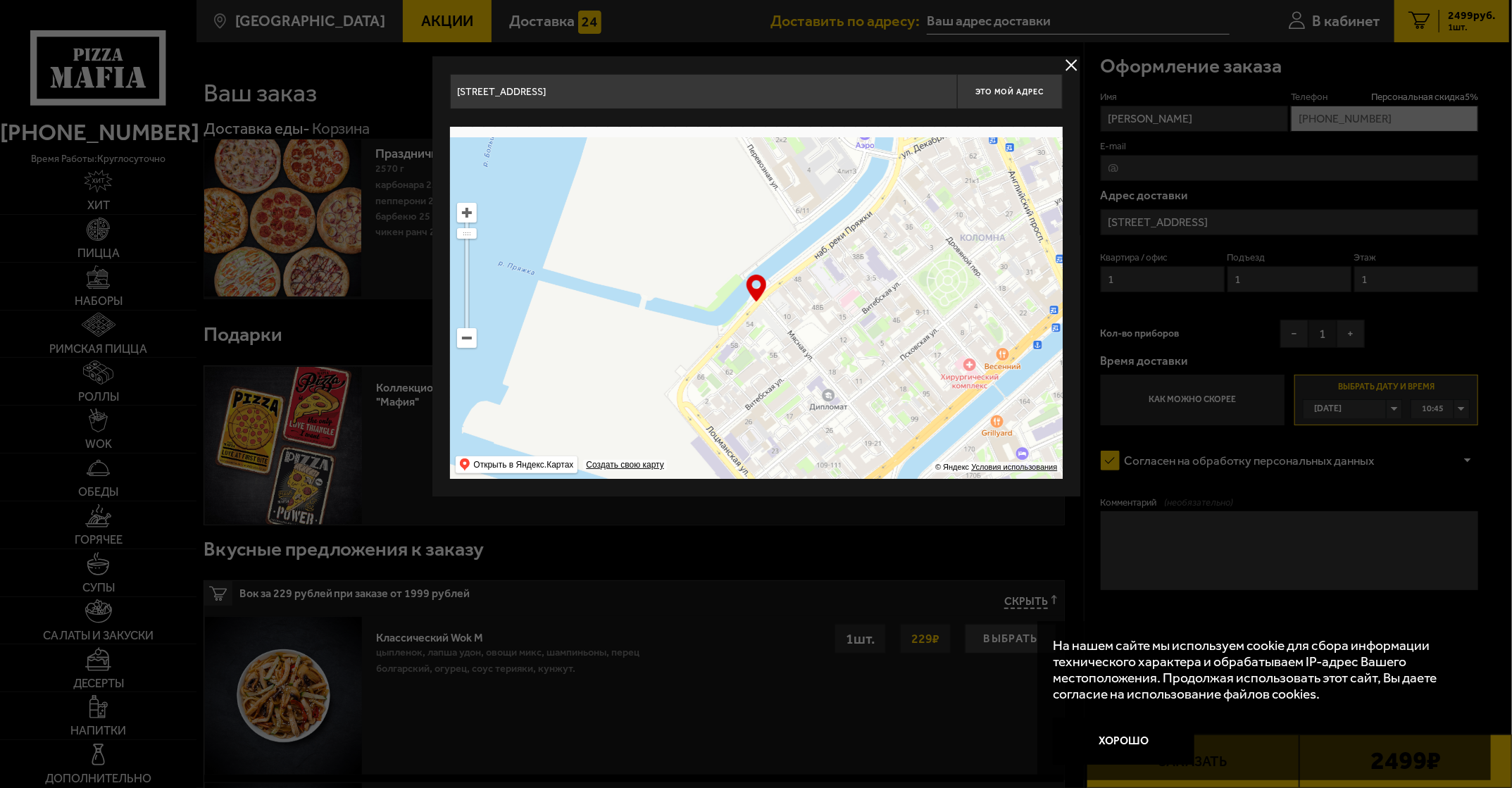
drag, startPoint x: 881, startPoint y: 237, endPoint x: 874, endPoint y: 362, distance: 125.2
click at [689, 361] on ymaps at bounding box center [756, 303] width 612 height 352
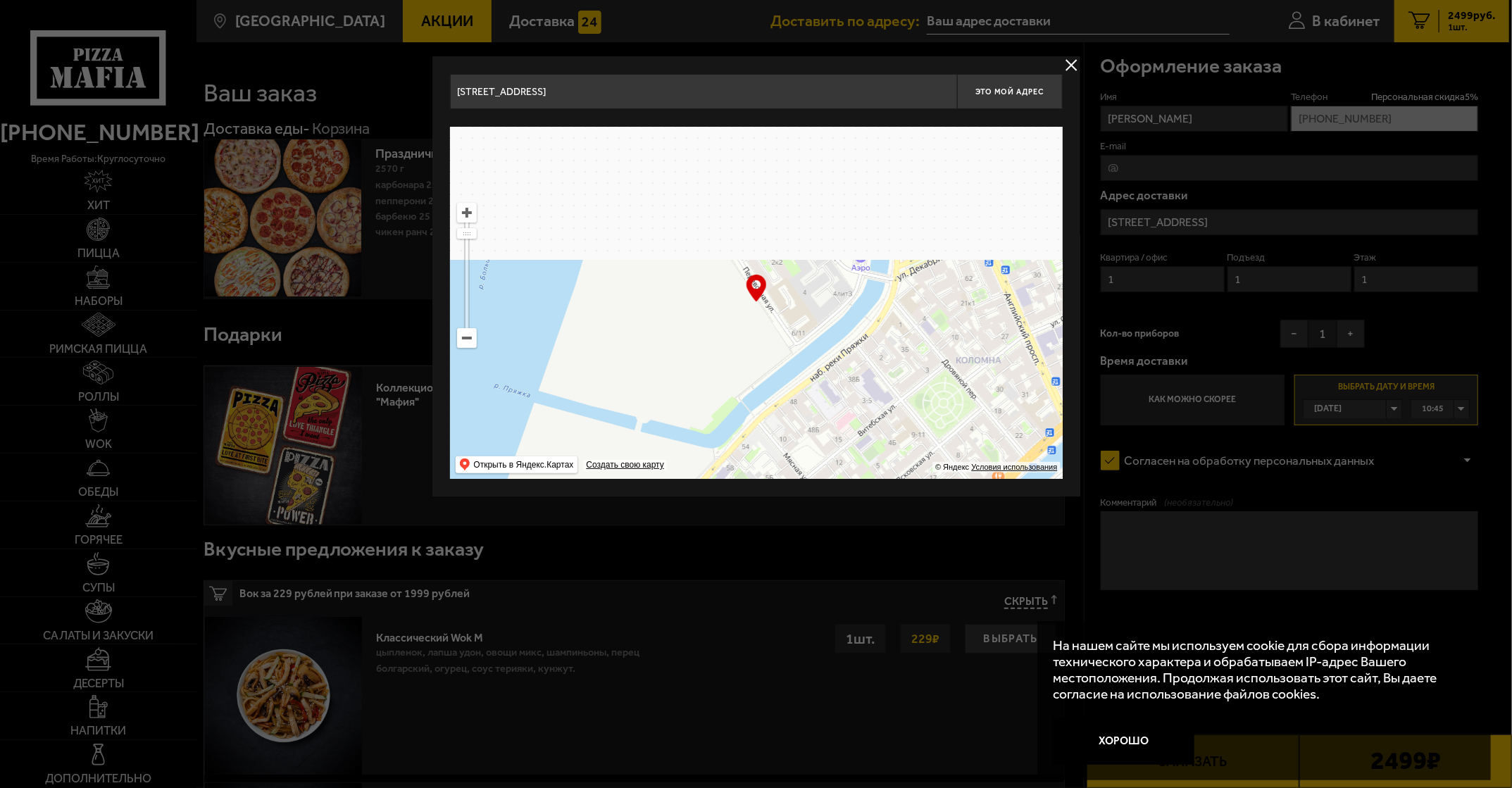
type input "[STREET_ADDRESS]"
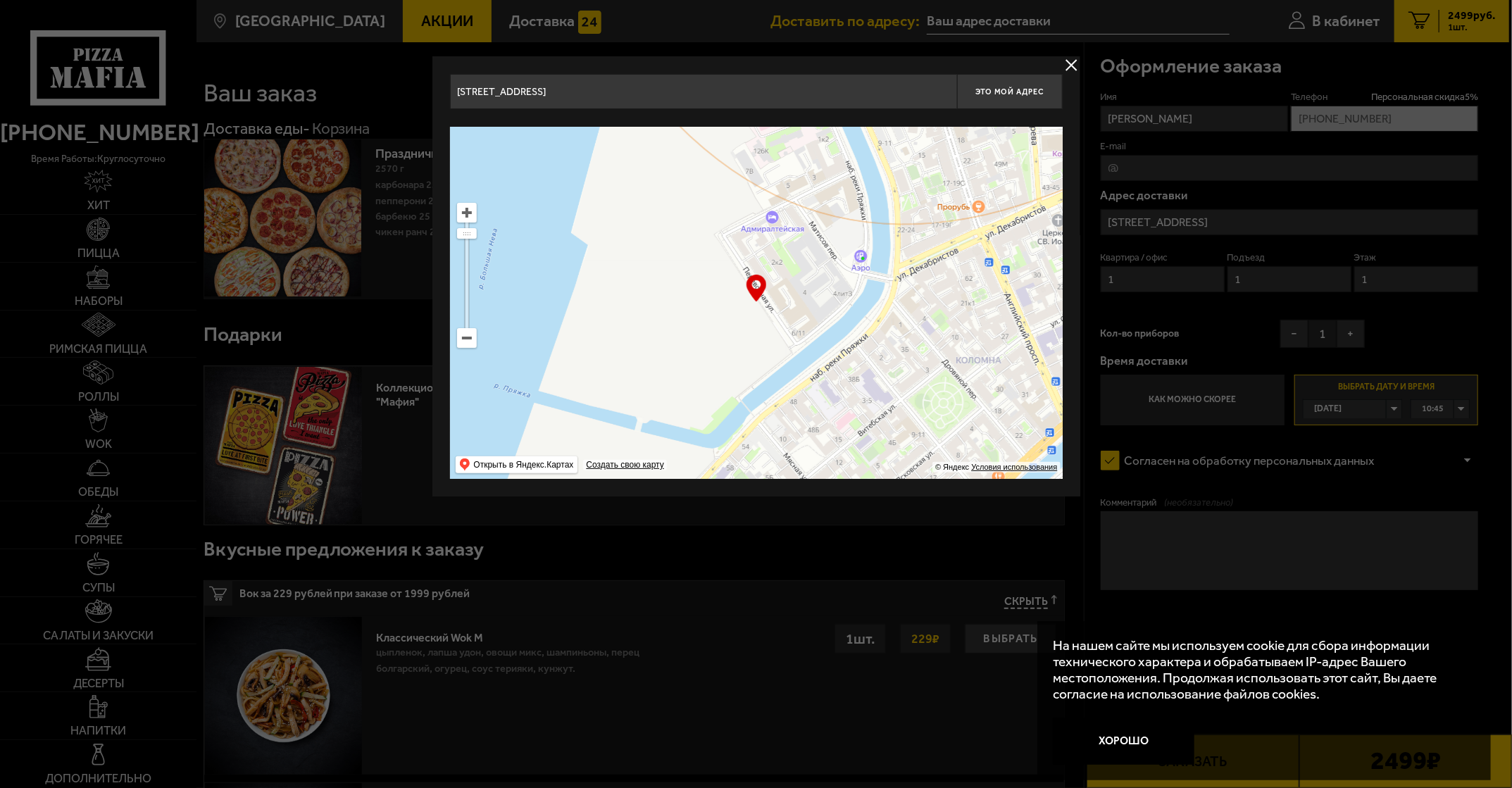
type input "[STREET_ADDRESS]"
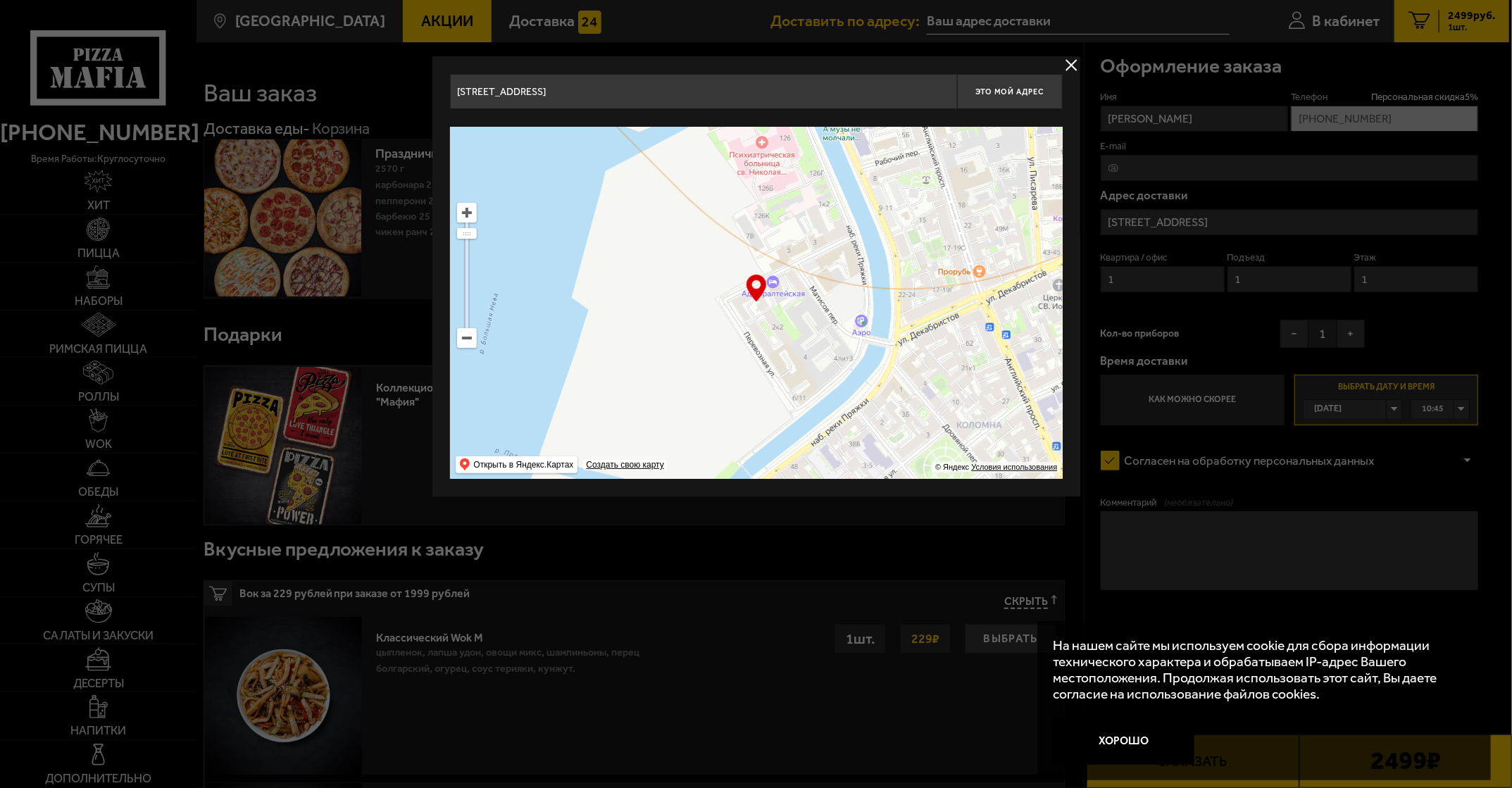
type input "[STREET_ADDRESS][PERSON_NAME]"
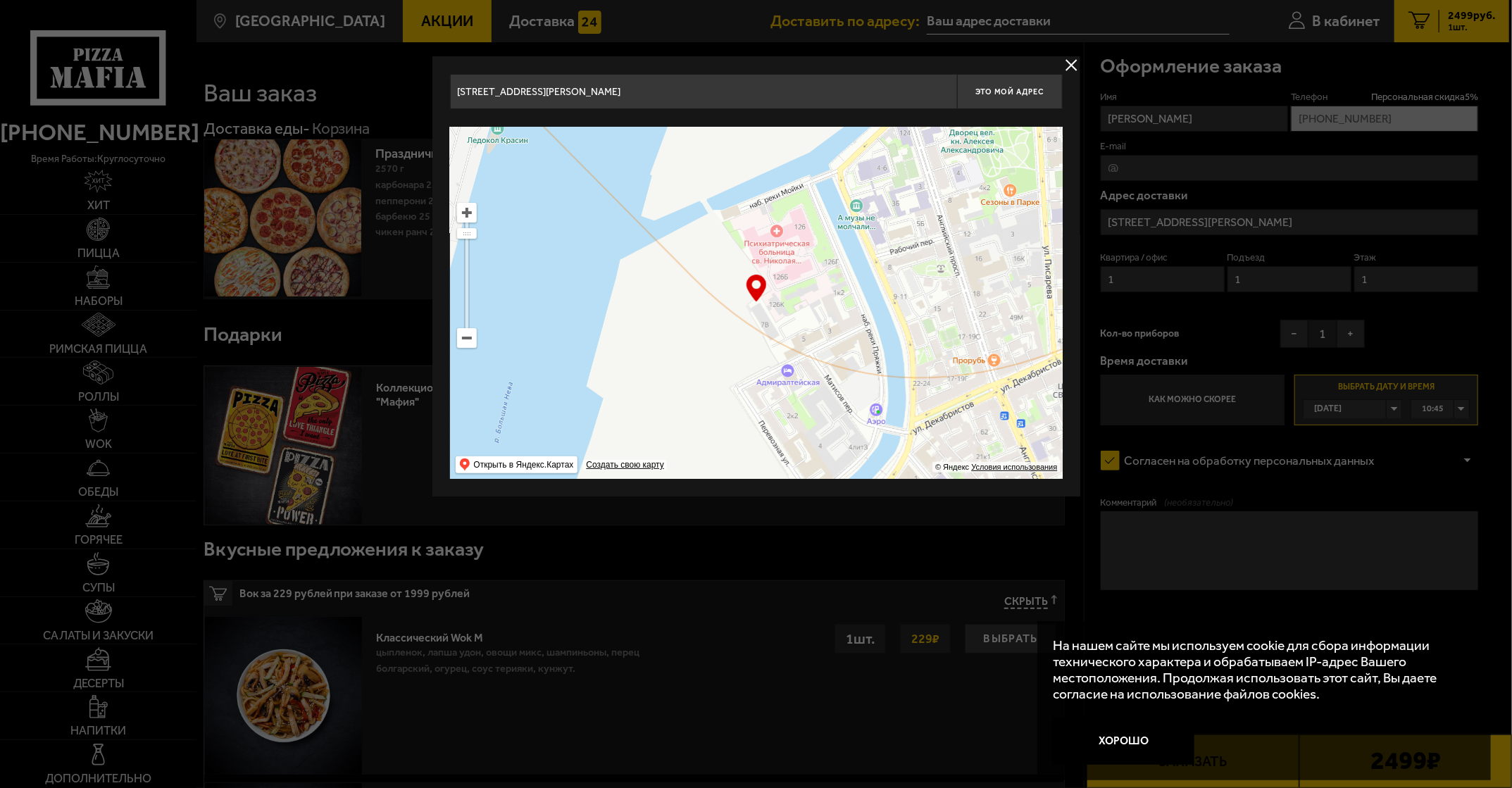
drag, startPoint x: 889, startPoint y: 254, endPoint x: 906, endPoint y: 355, distance: 102.4
click at [689, 355] on ymaps at bounding box center [756, 303] width 612 height 352
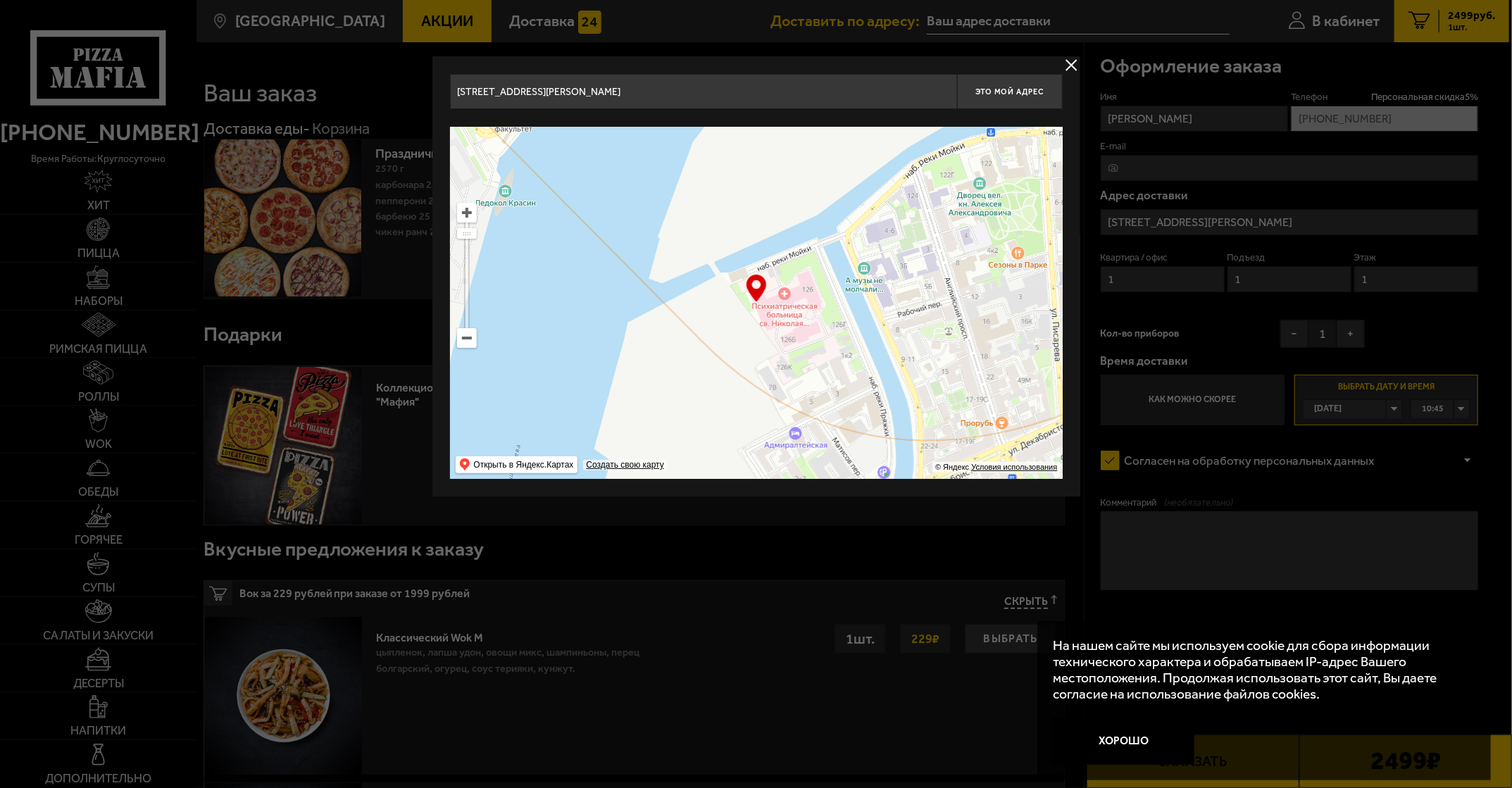
type input "[STREET_ADDRESS]"
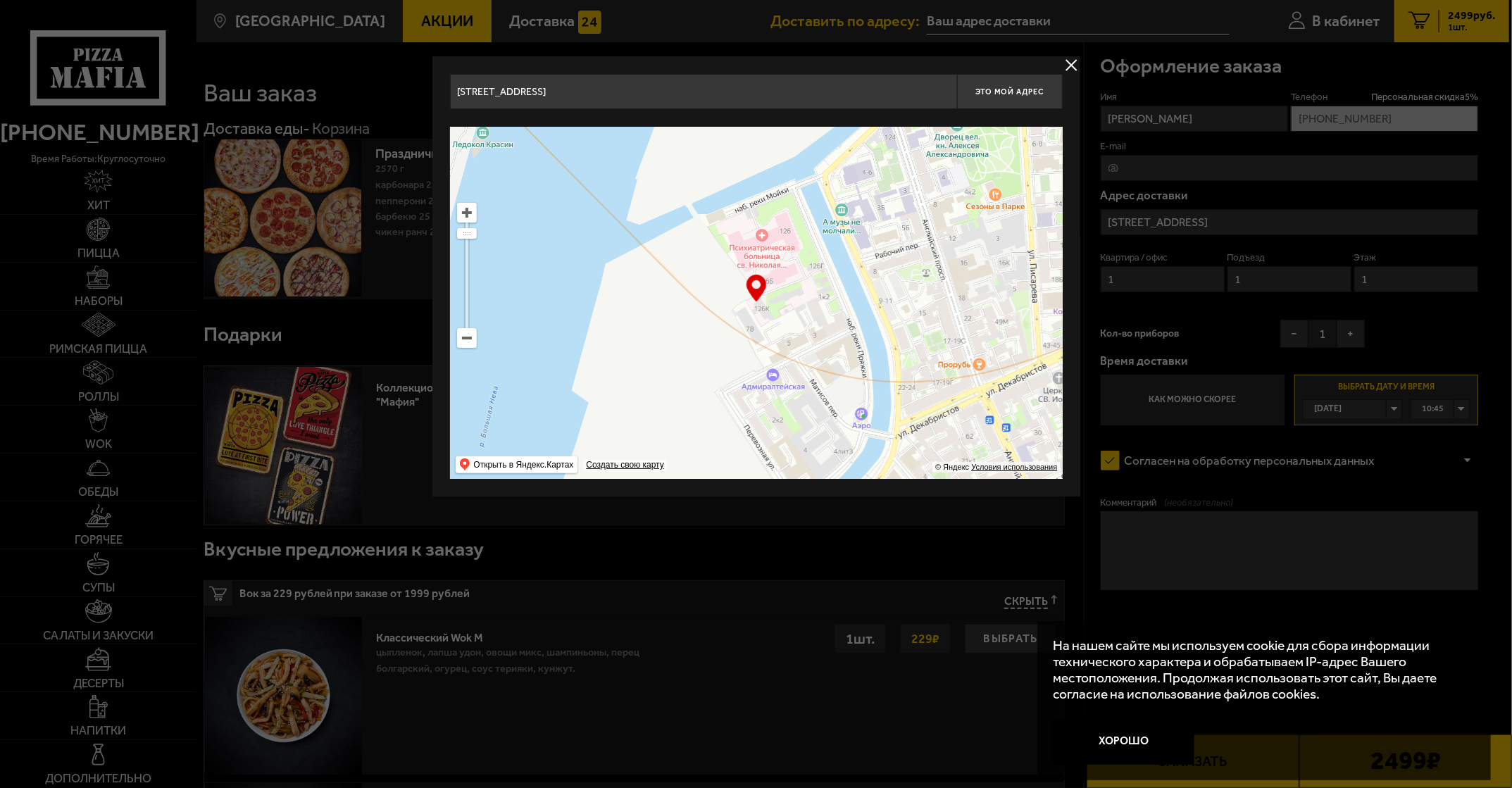
drag, startPoint x: 932, startPoint y: 321, endPoint x: 908, endPoint y: 249, distance: 75.9
click at [689, 250] on ymaps at bounding box center [756, 303] width 612 height 352
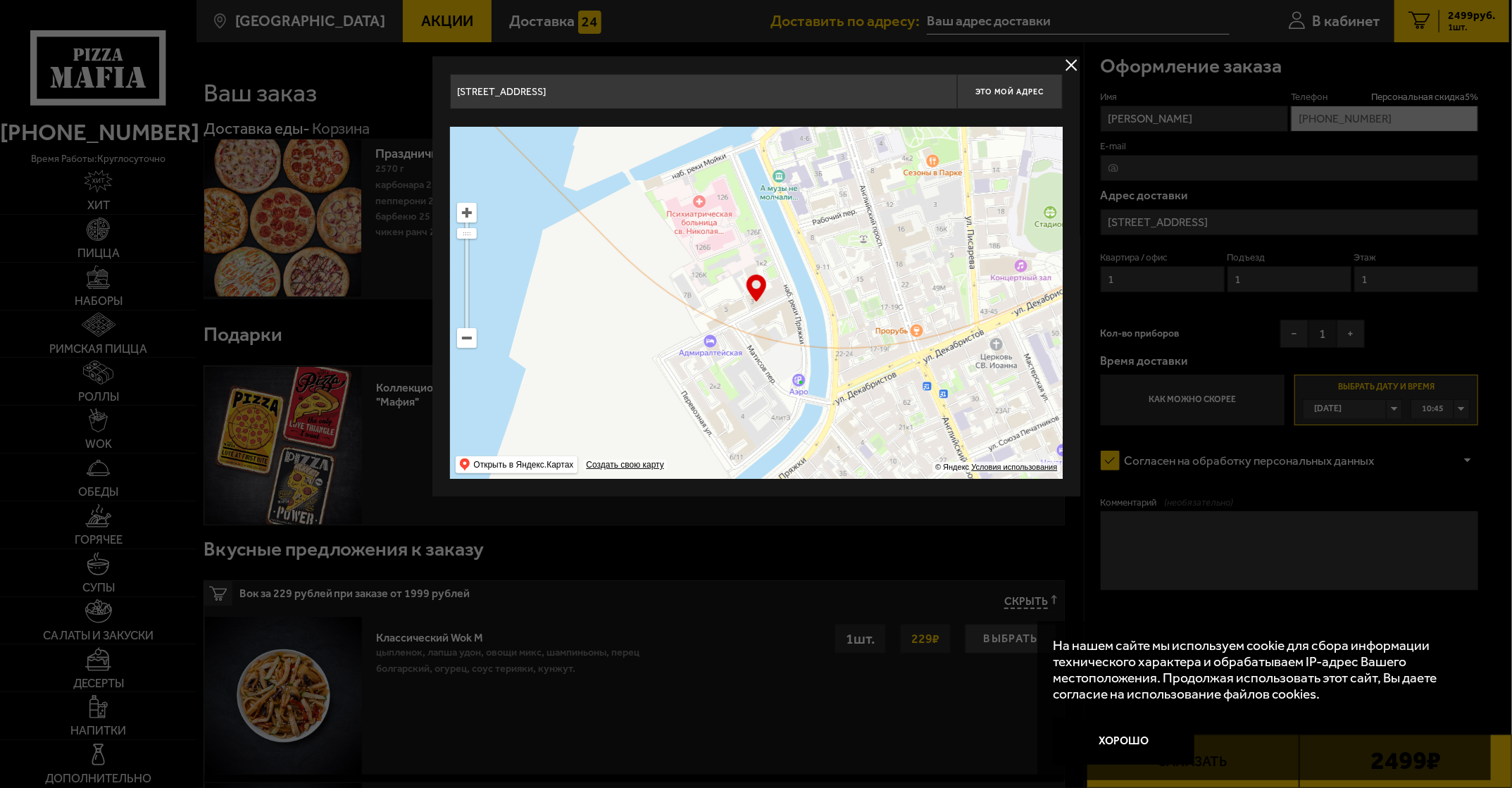
drag, startPoint x: 896, startPoint y: 286, endPoint x: 841, endPoint y: 323, distance: 66.3
click at [689, 323] on ymaps at bounding box center [756, 303] width 612 height 352
type input "[STREET_ADDRESS][PERSON_NAME]"
click at [689, 303] on ymaps at bounding box center [756, 303] width 612 height 352
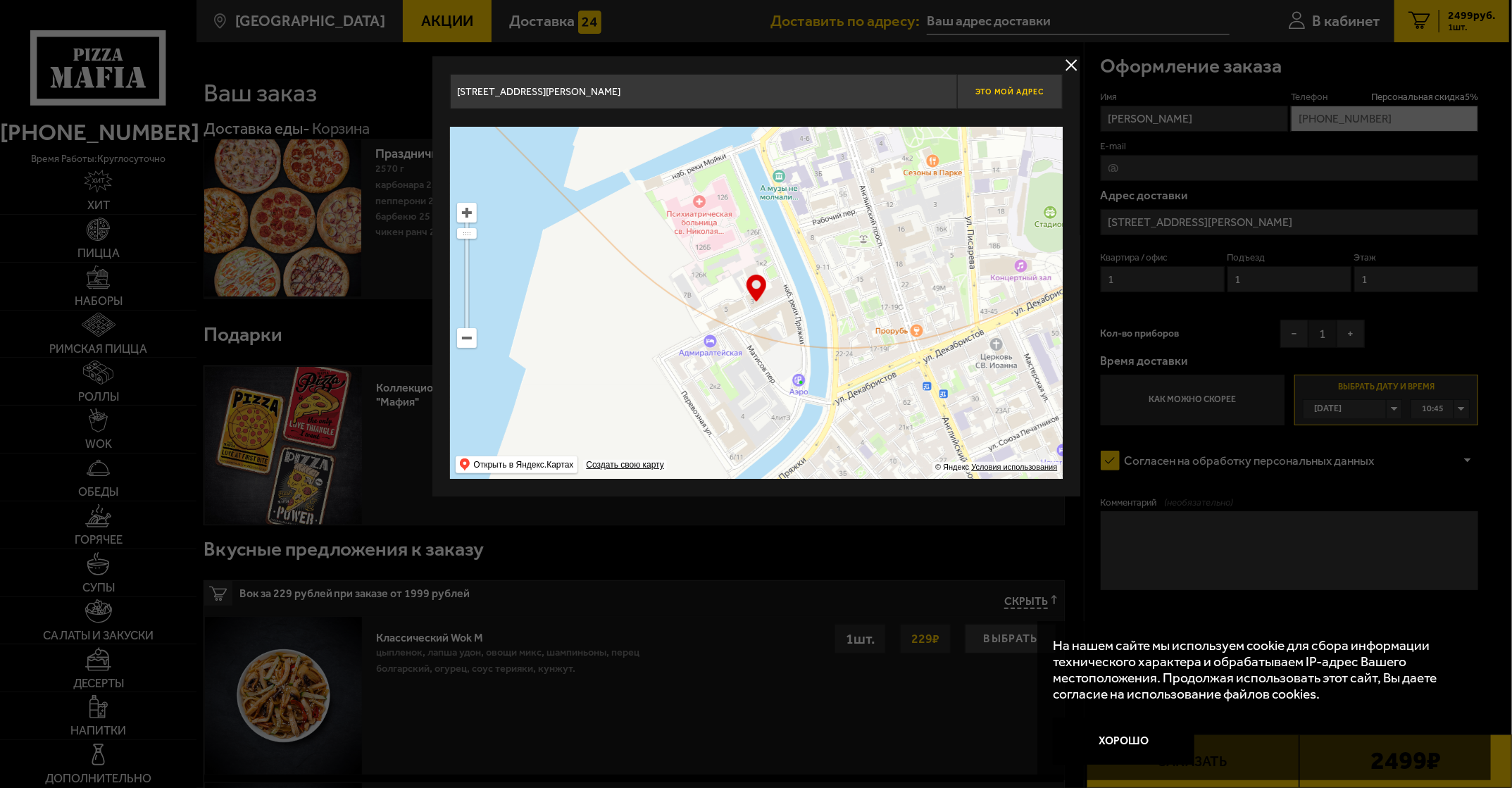
click at [689, 93] on span "Это мой адрес" at bounding box center [1009, 92] width 67 height 9
type input "[STREET_ADDRESS][PERSON_NAME]"
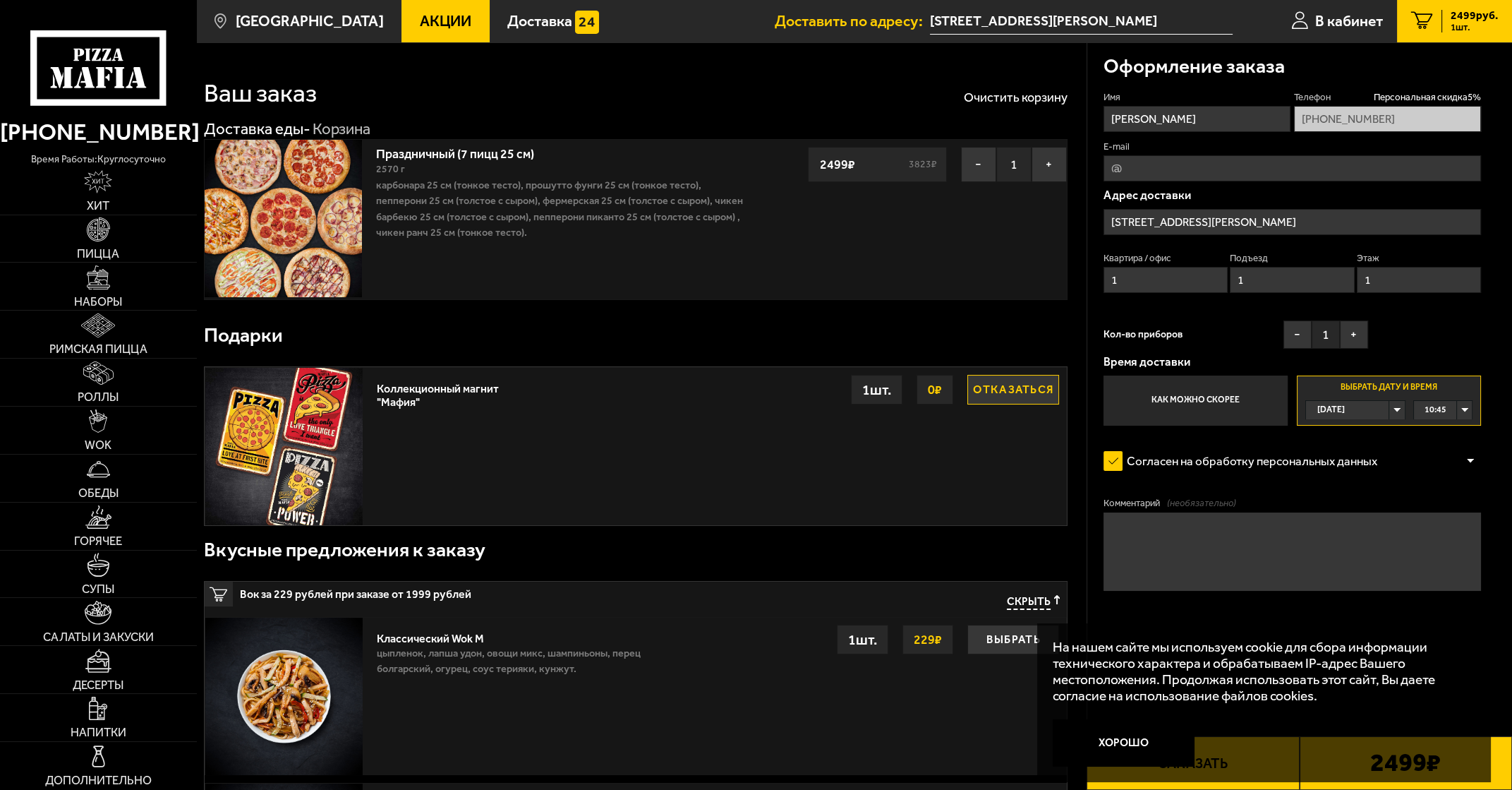
click at [690, 410] on div "10:45" at bounding box center [1444, 410] width 58 height 18
click at [690, 486] on li "11:30" at bounding box center [1443, 487] width 57 height 20
click at [690, 408] on div "11:30" at bounding box center [1444, 410] width 58 height 18
click at [690, 471] on li "11:15" at bounding box center [1443, 468] width 57 height 20
click at [690, 748] on button "Хорошо" at bounding box center [1124, 743] width 141 height 47
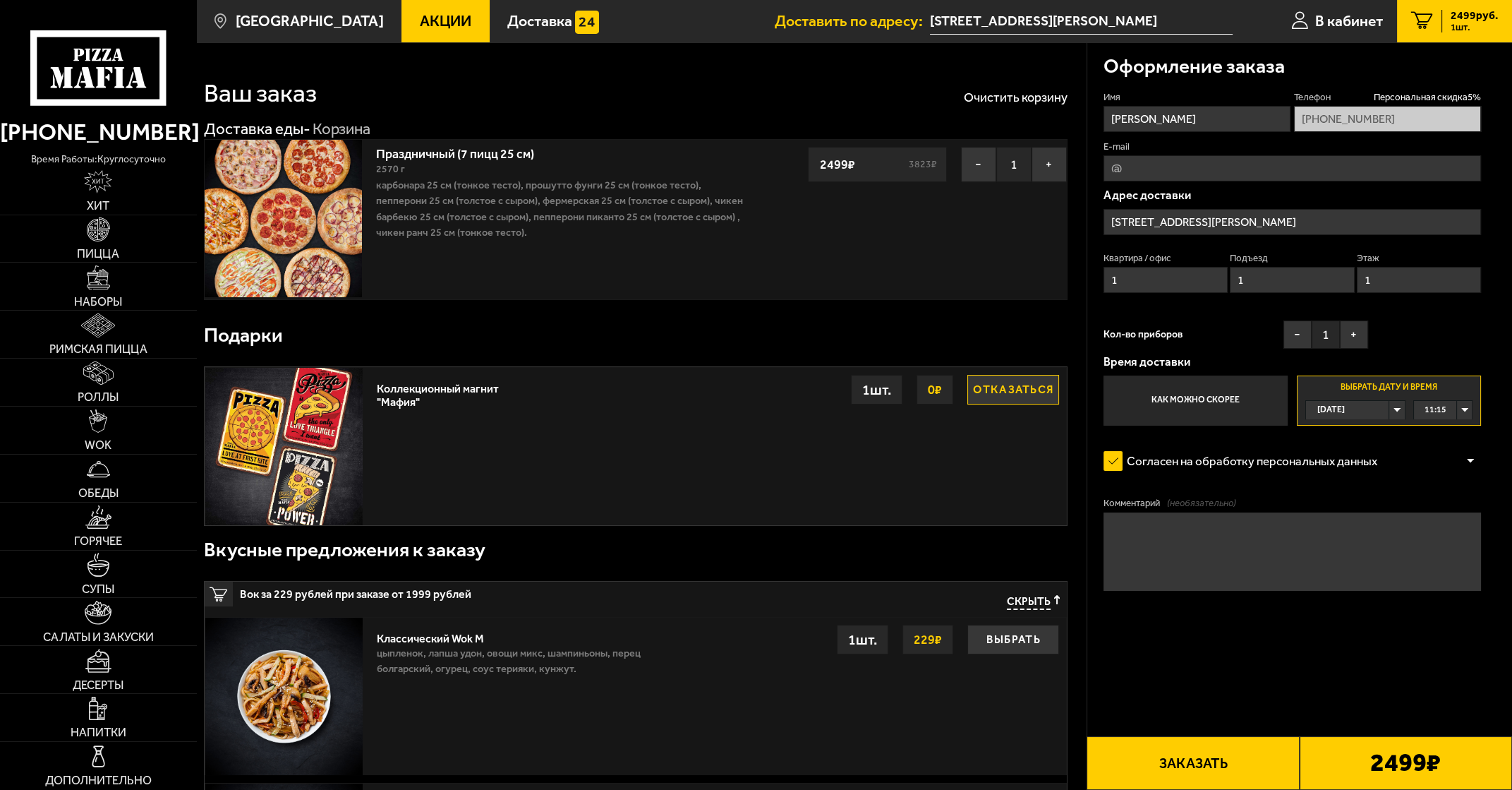
click at [690, 771] on button "Заказать" at bounding box center [1193, 763] width 212 height 53
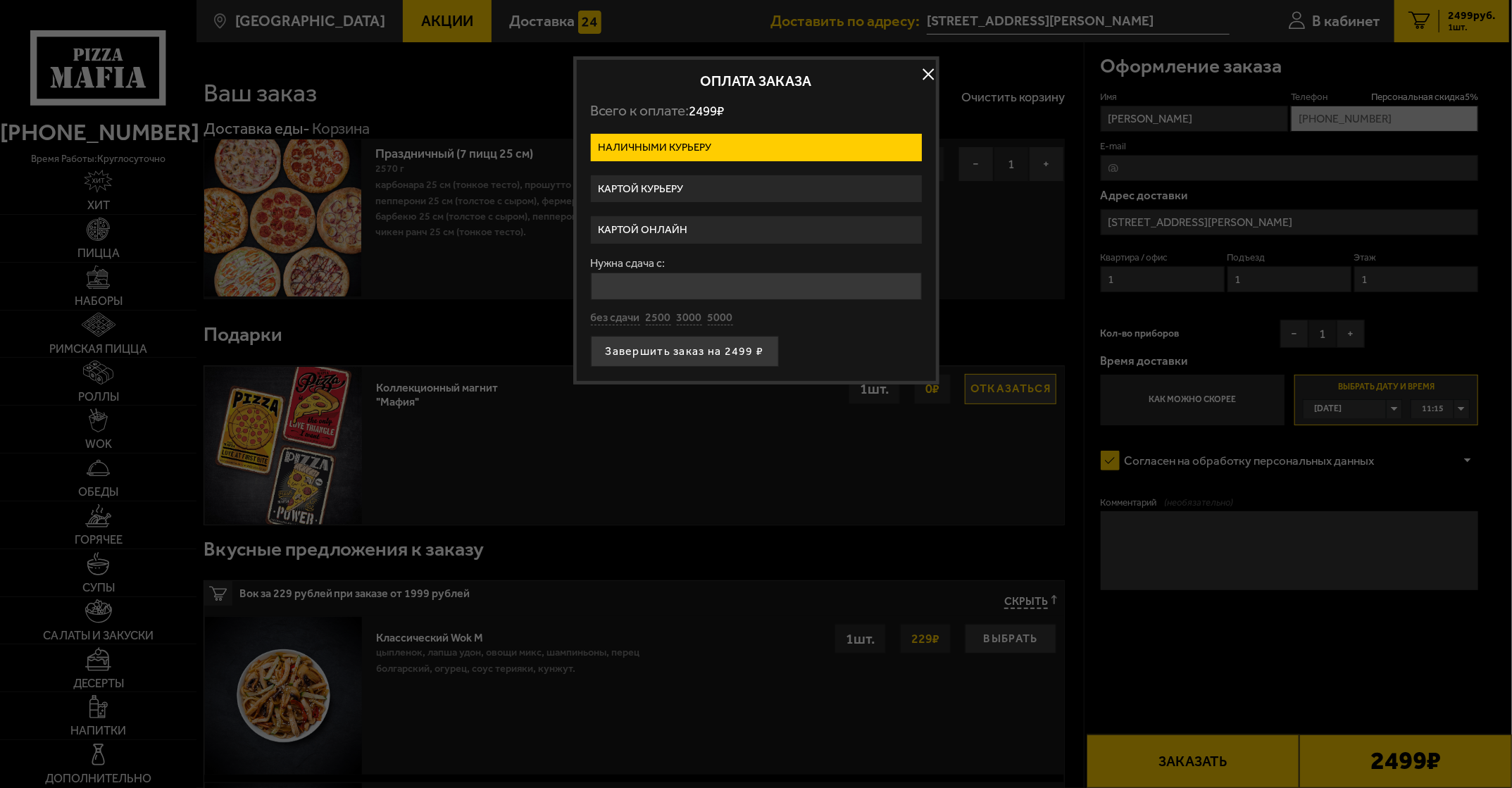
click at [681, 224] on label "Картой онлайн" at bounding box center [756, 230] width 331 height 27
click at [0, 0] on input "Картой онлайн" at bounding box center [0, 0] width 0 height 0
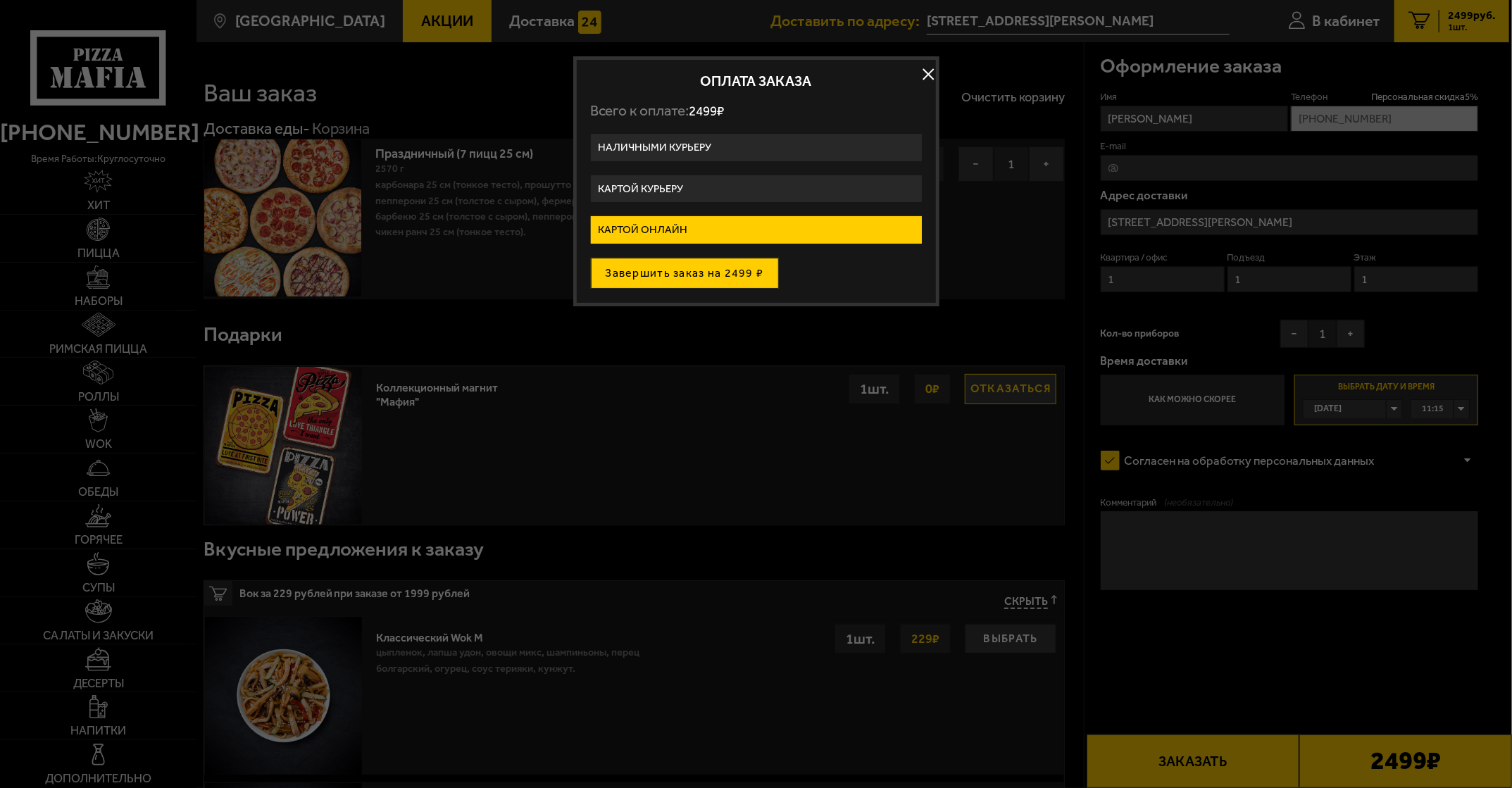
click at [689, 271] on button "Завершить заказ на 2499 ₽" at bounding box center [685, 274] width 188 height 31
